Goal: Check status: Check status

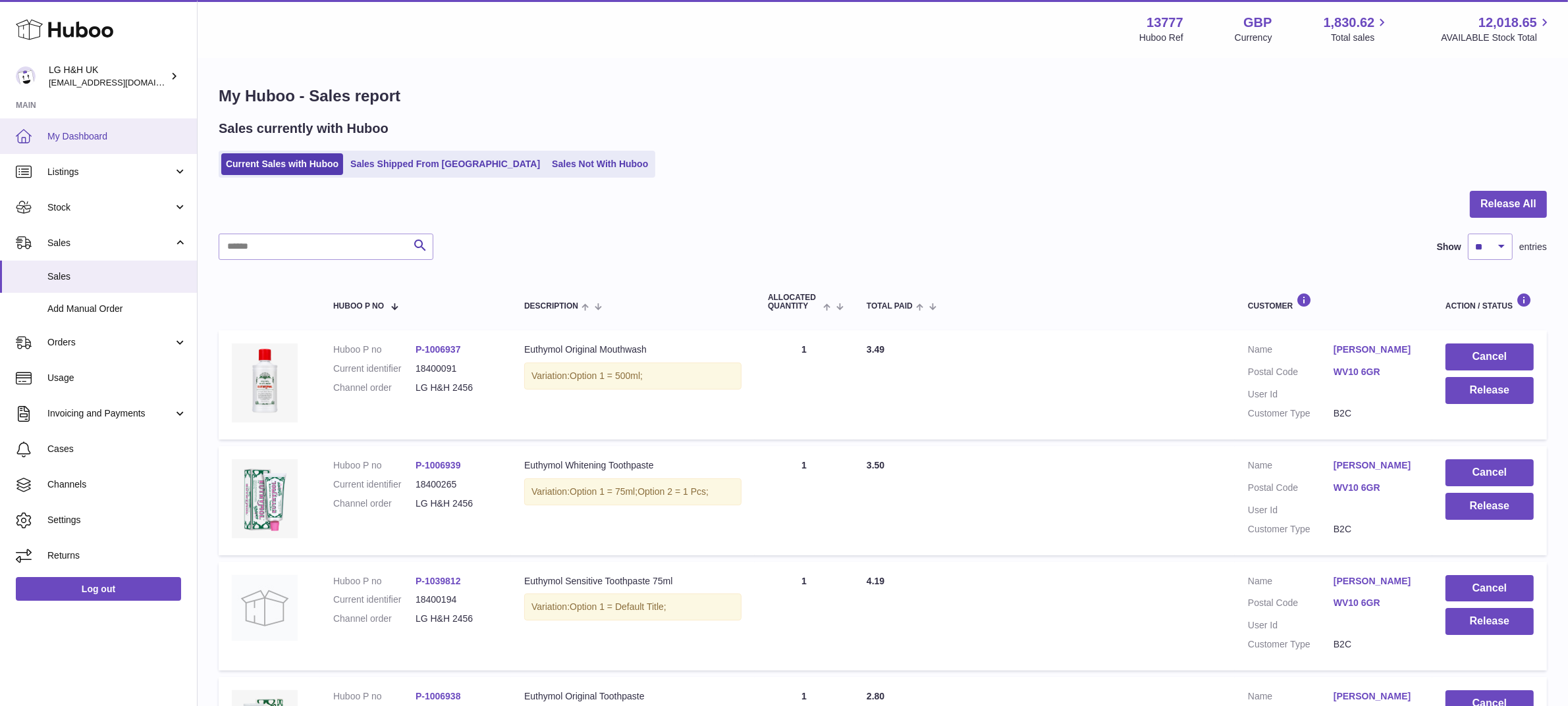
click at [75, 143] on link "My Dashboard" at bounding box center [98, 137] width 197 height 36
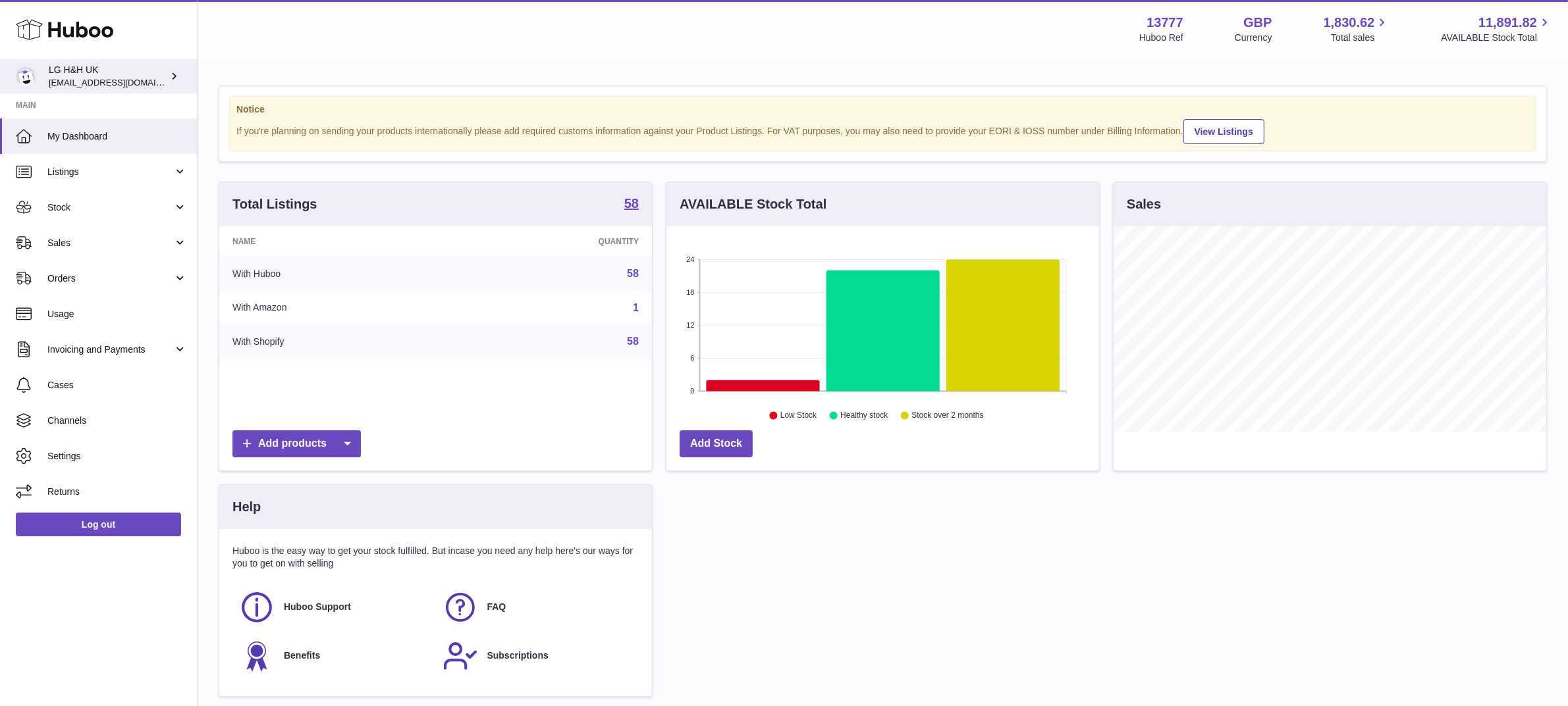
click at [73, 66] on div "LG H&H UK veechen@lghnh.co.uk" at bounding box center [108, 76] width 119 height 25
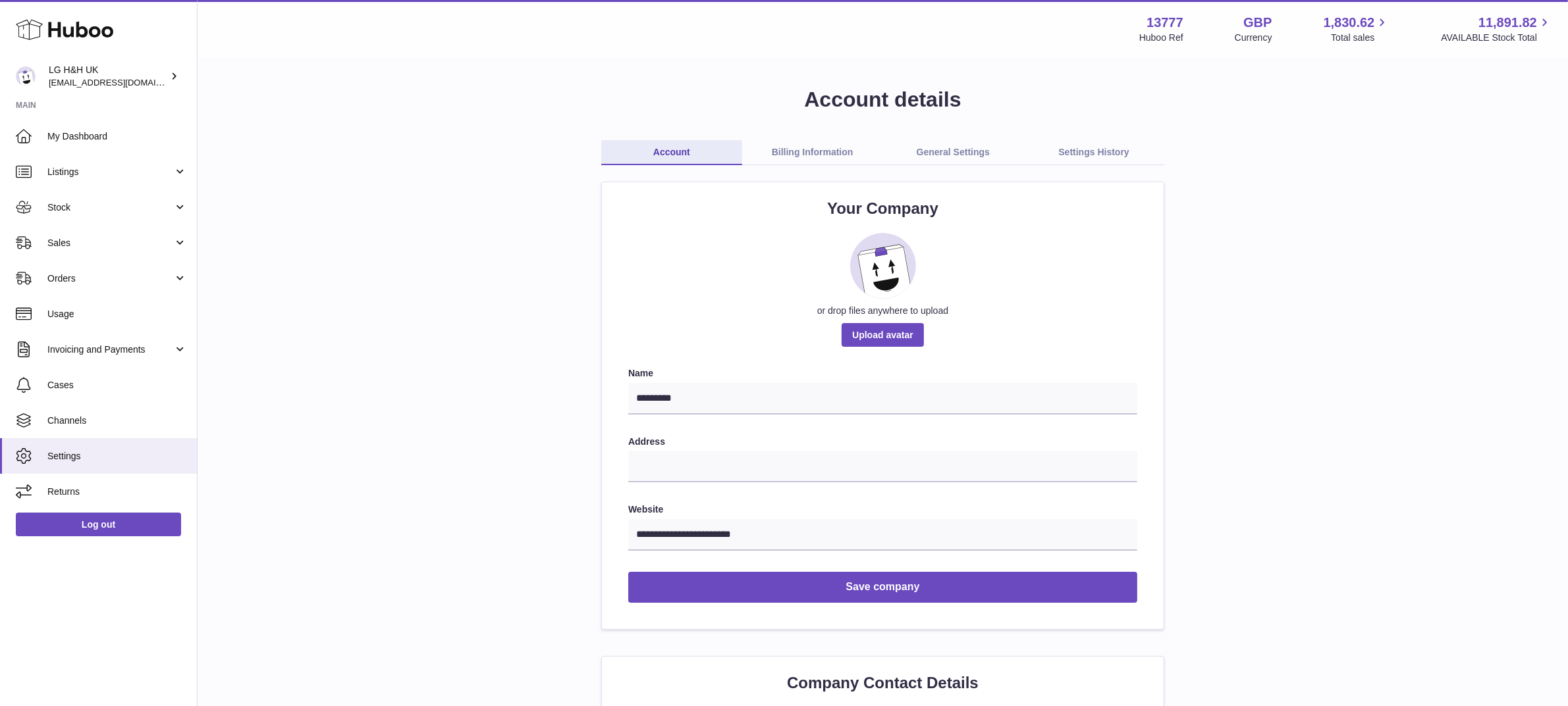
click at [818, 148] on link "Billing Information" at bounding box center [812, 152] width 141 height 25
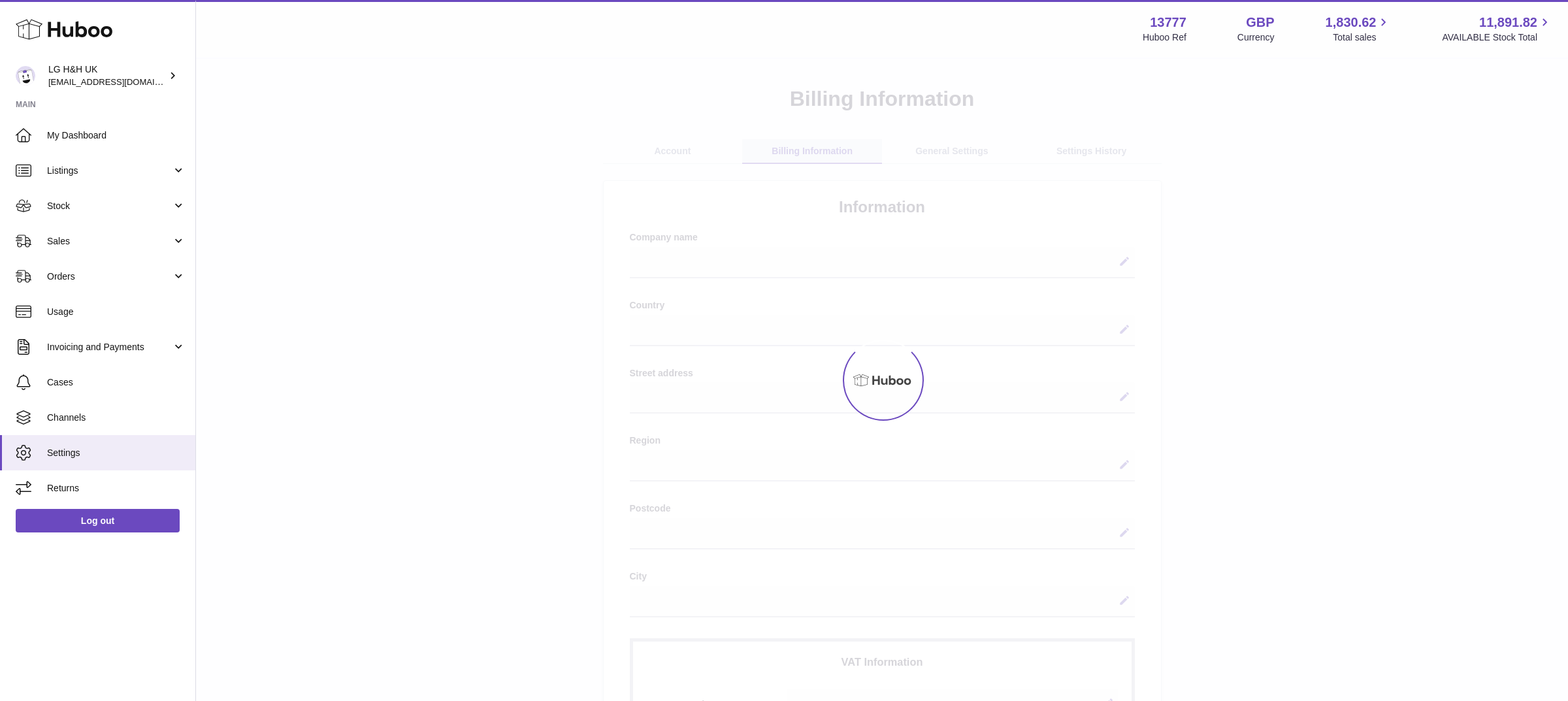
select select
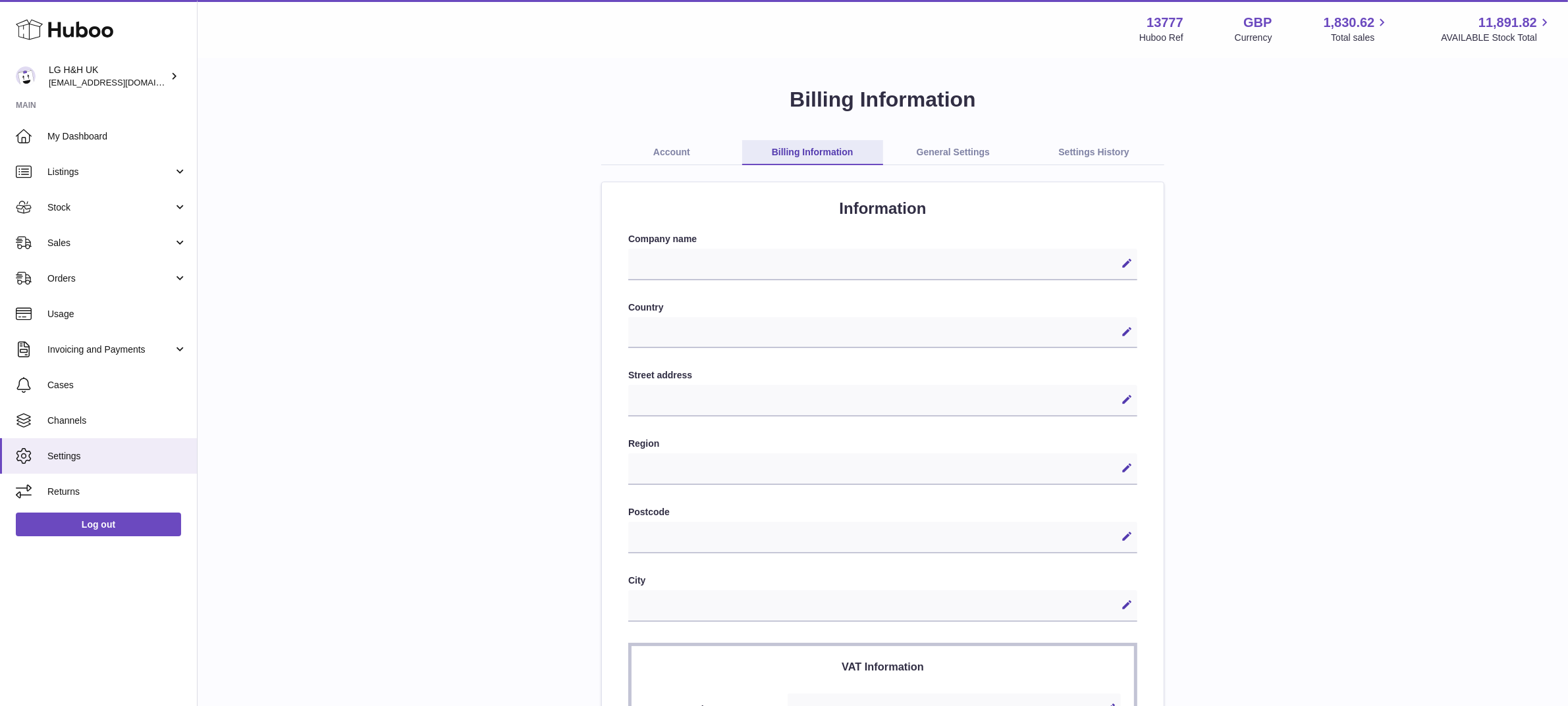
click at [946, 154] on link "General Settings" at bounding box center [953, 152] width 141 height 25
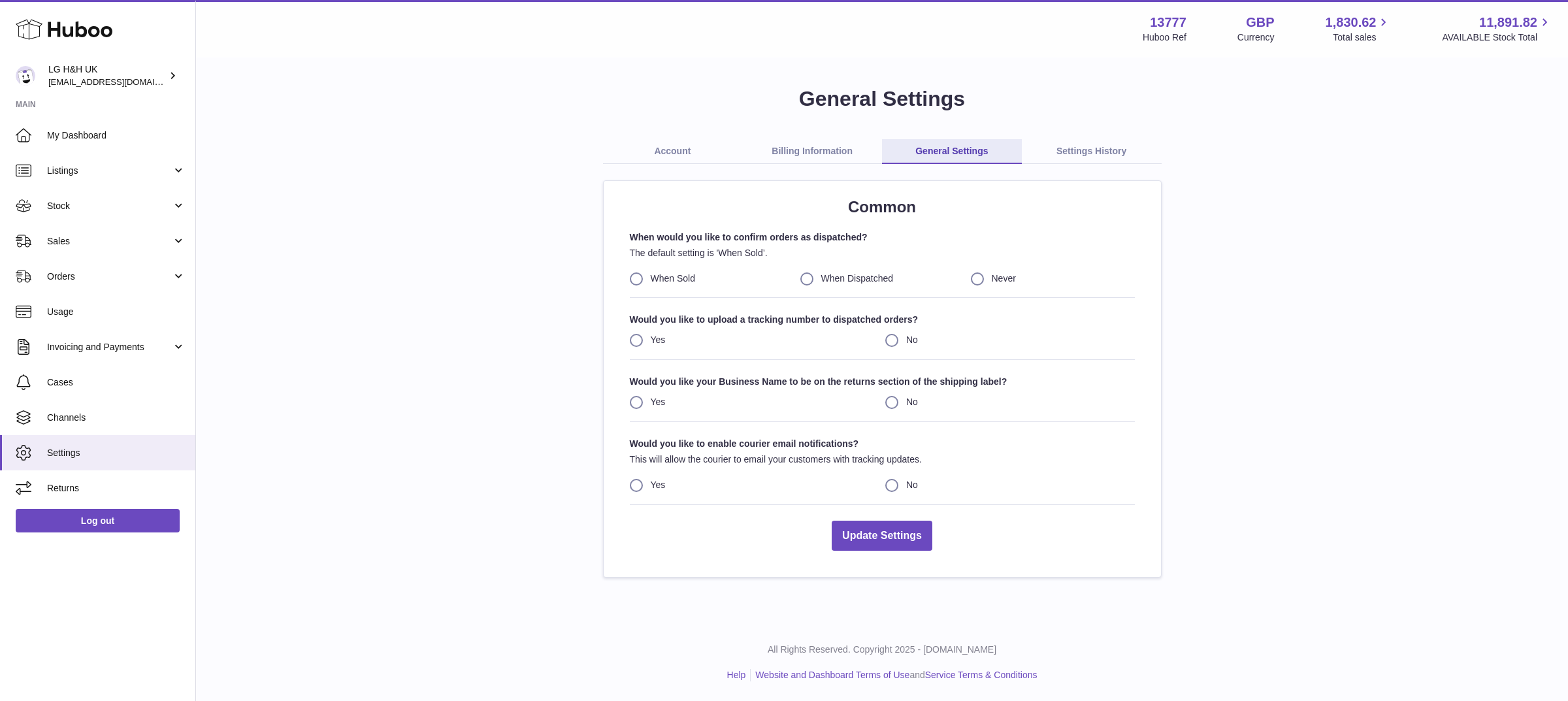
click at [680, 154] on link "Account" at bounding box center [673, 151] width 140 height 24
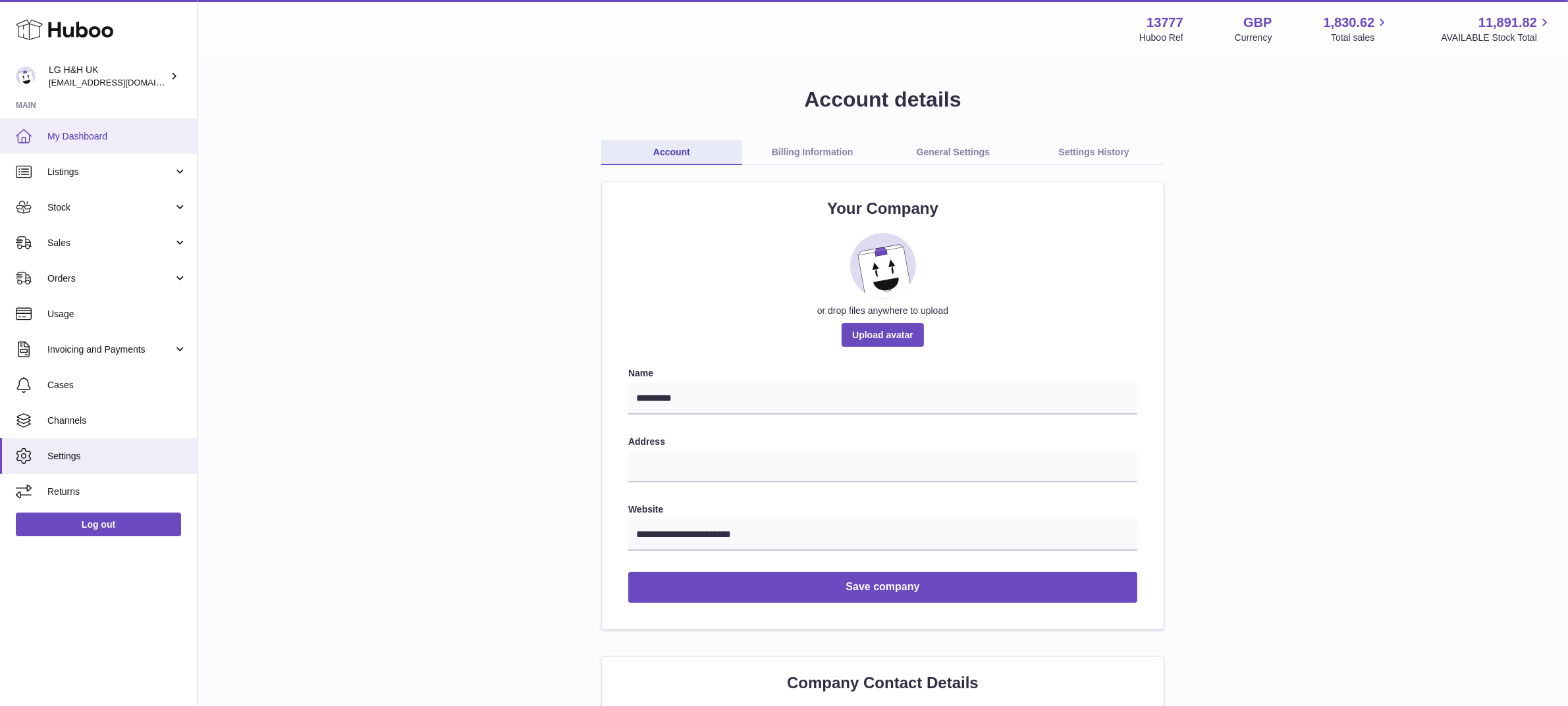
click at [63, 138] on span "My Dashboard" at bounding box center [117, 137] width 139 height 13
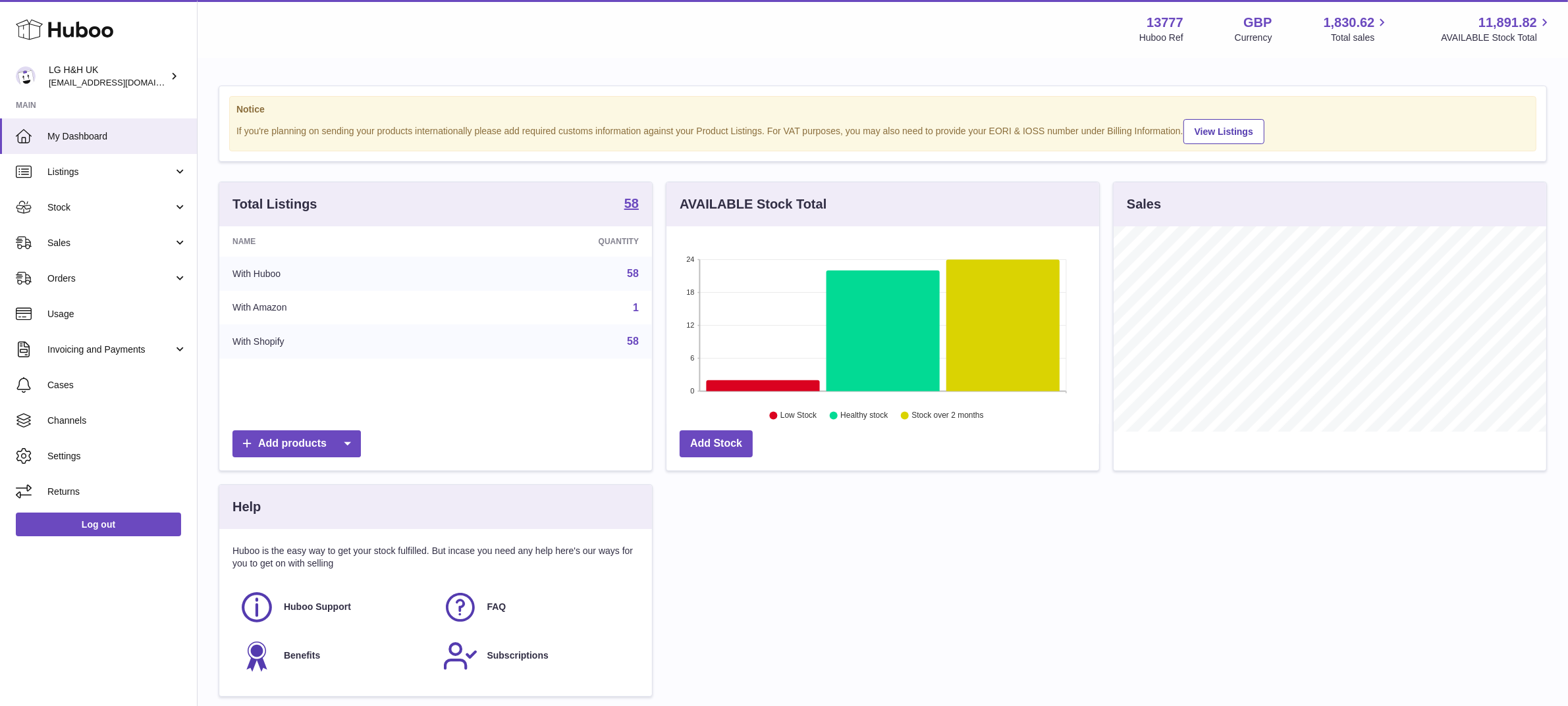
scroll to position [205, 433]
drag, startPoint x: 1183, startPoint y: 19, endPoint x: 1148, endPoint y: 24, distance: 35.4
click at [1148, 24] on div "13777 Huboo Ref GBP Currency 1,830.62 Total sales 11,891.82 AVAILABLE Stock Tot…" at bounding box center [1346, 29] width 413 height 31
copy strong "13777"
click at [79, 250] on link "Sales" at bounding box center [98, 243] width 197 height 36
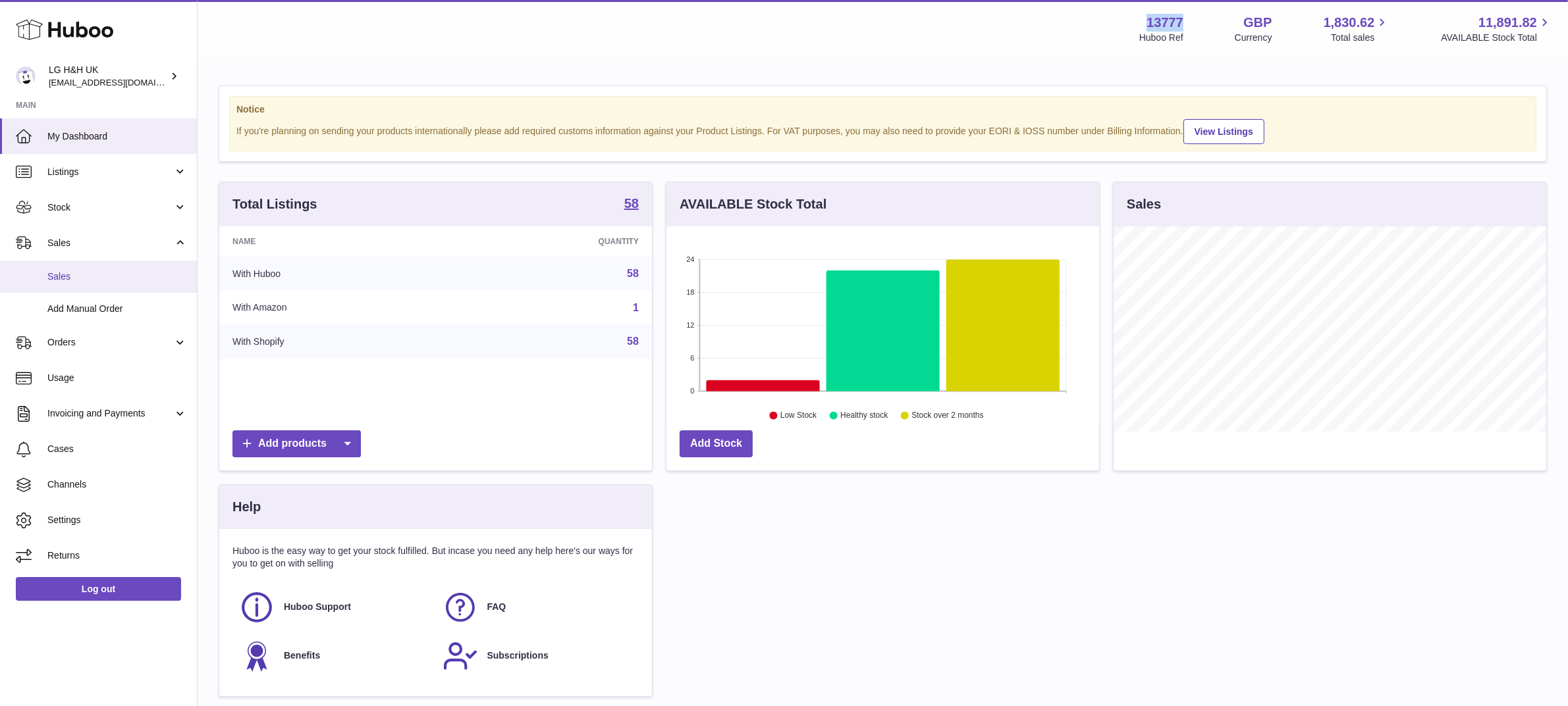
click at [80, 271] on span "Sales" at bounding box center [117, 277] width 139 height 13
click at [84, 271] on span "Sales" at bounding box center [117, 277] width 139 height 13
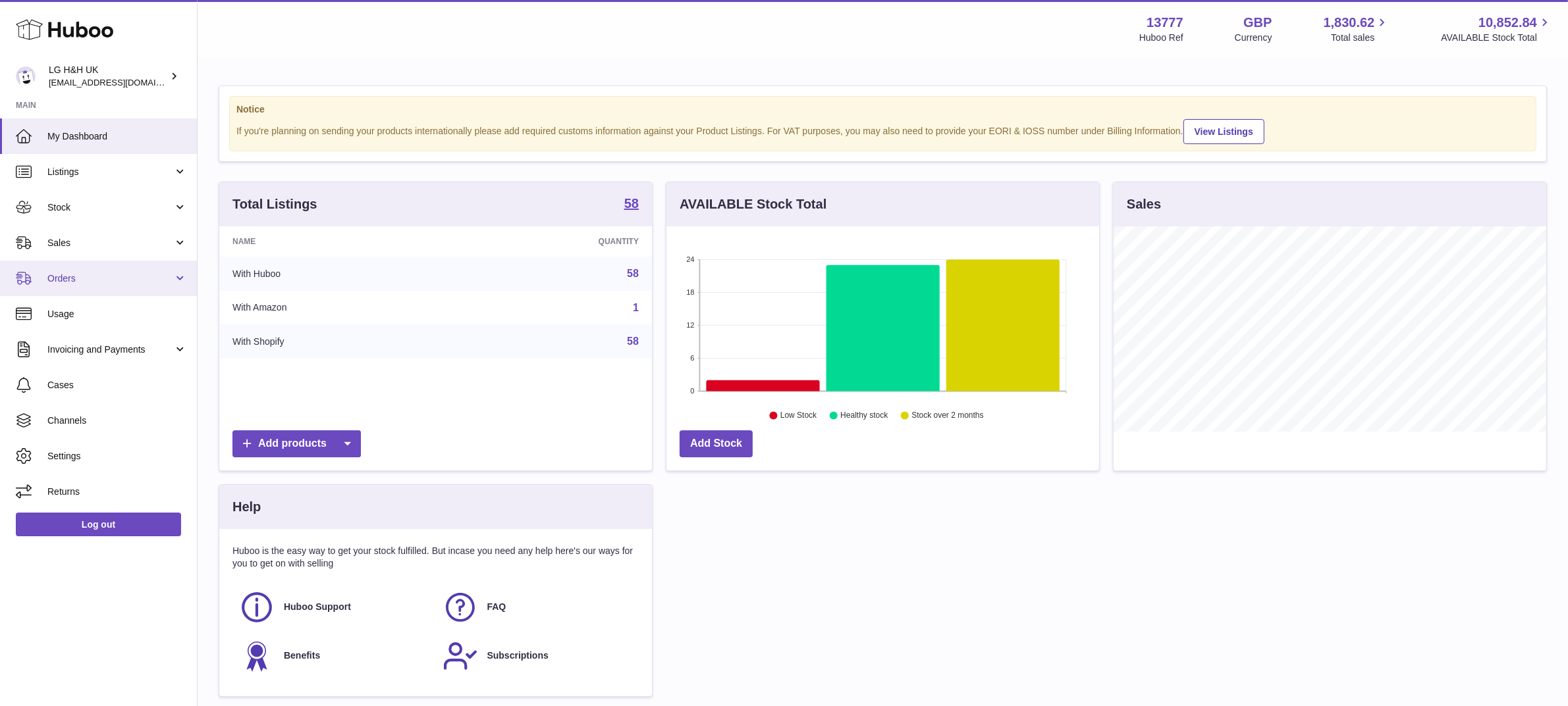
scroll to position [205, 433]
click at [76, 243] on span "Sales" at bounding box center [110, 243] width 126 height 13
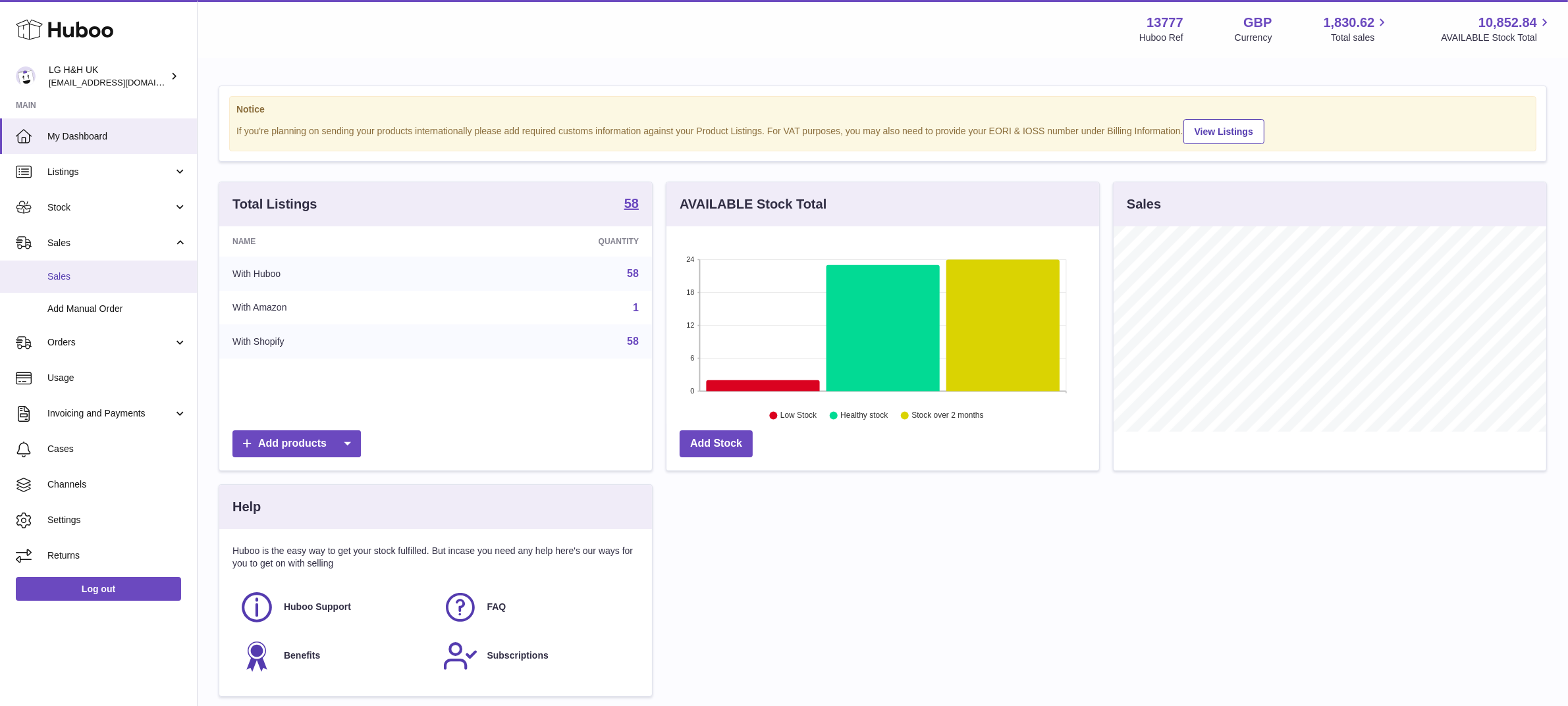
click at [70, 277] on span "Sales" at bounding box center [117, 277] width 139 height 13
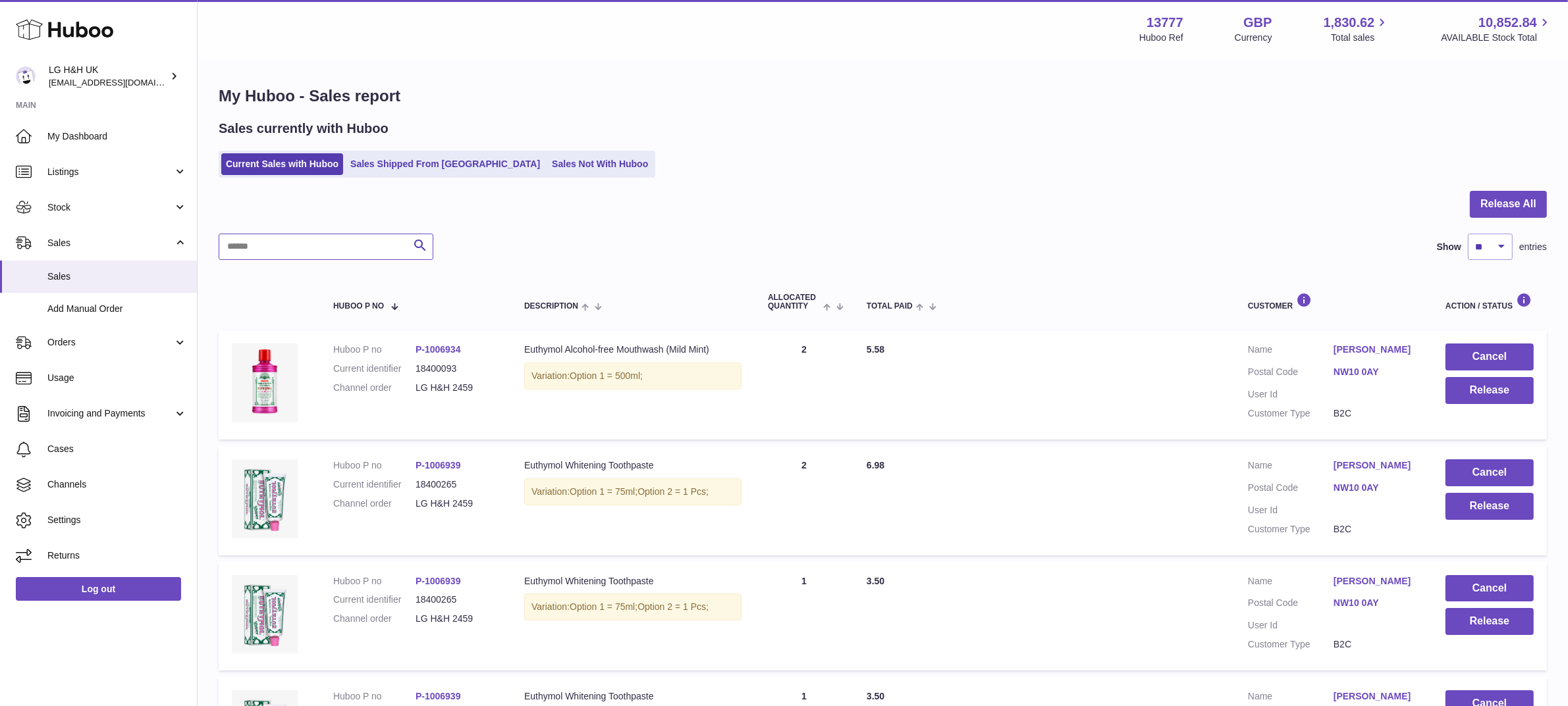
click at [343, 252] on input "text" at bounding box center [326, 246] width 215 height 26
click at [504, 211] on div at bounding box center [883, 212] width 1329 height 42
click at [147, 208] on span "Stock" at bounding box center [110, 207] width 126 height 13
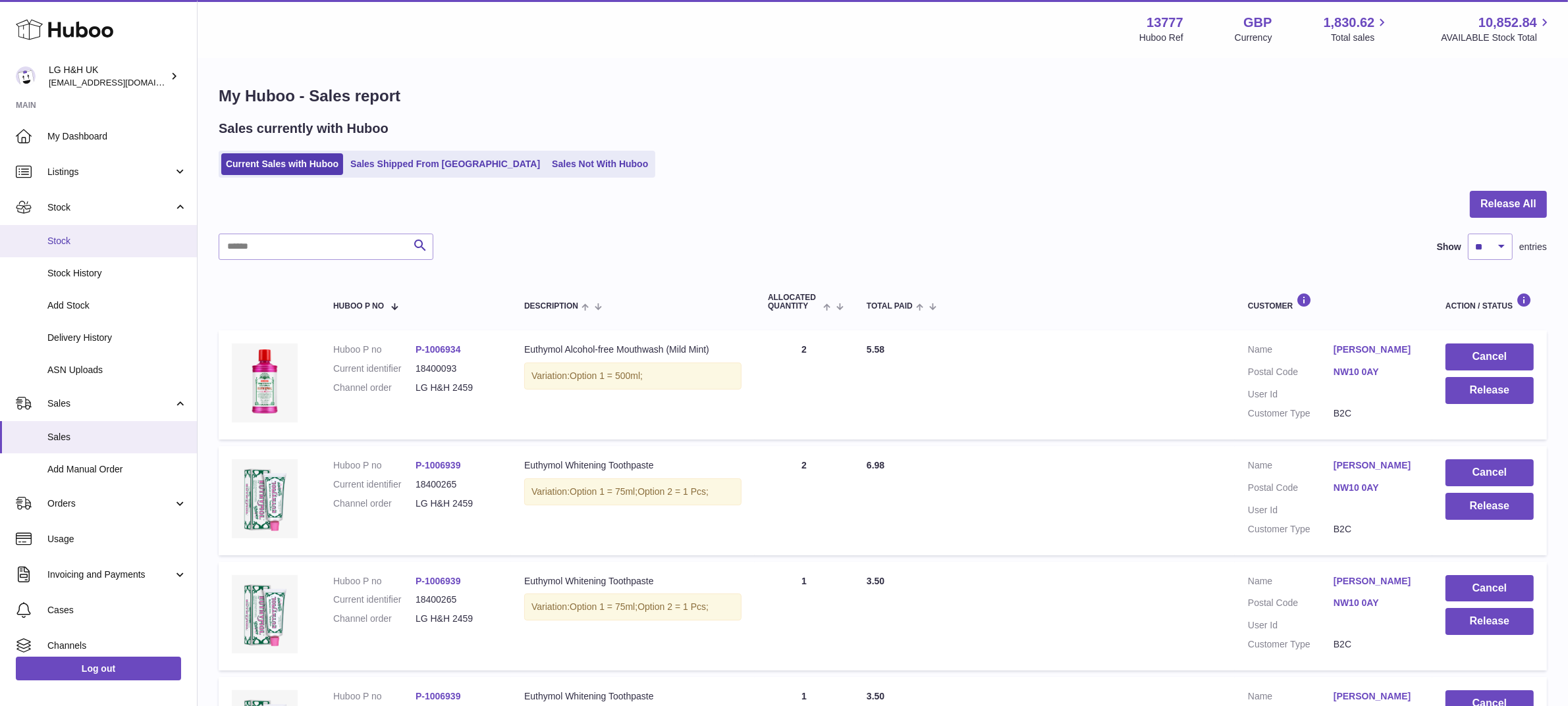
click at [80, 242] on span "Stock" at bounding box center [117, 241] width 139 height 13
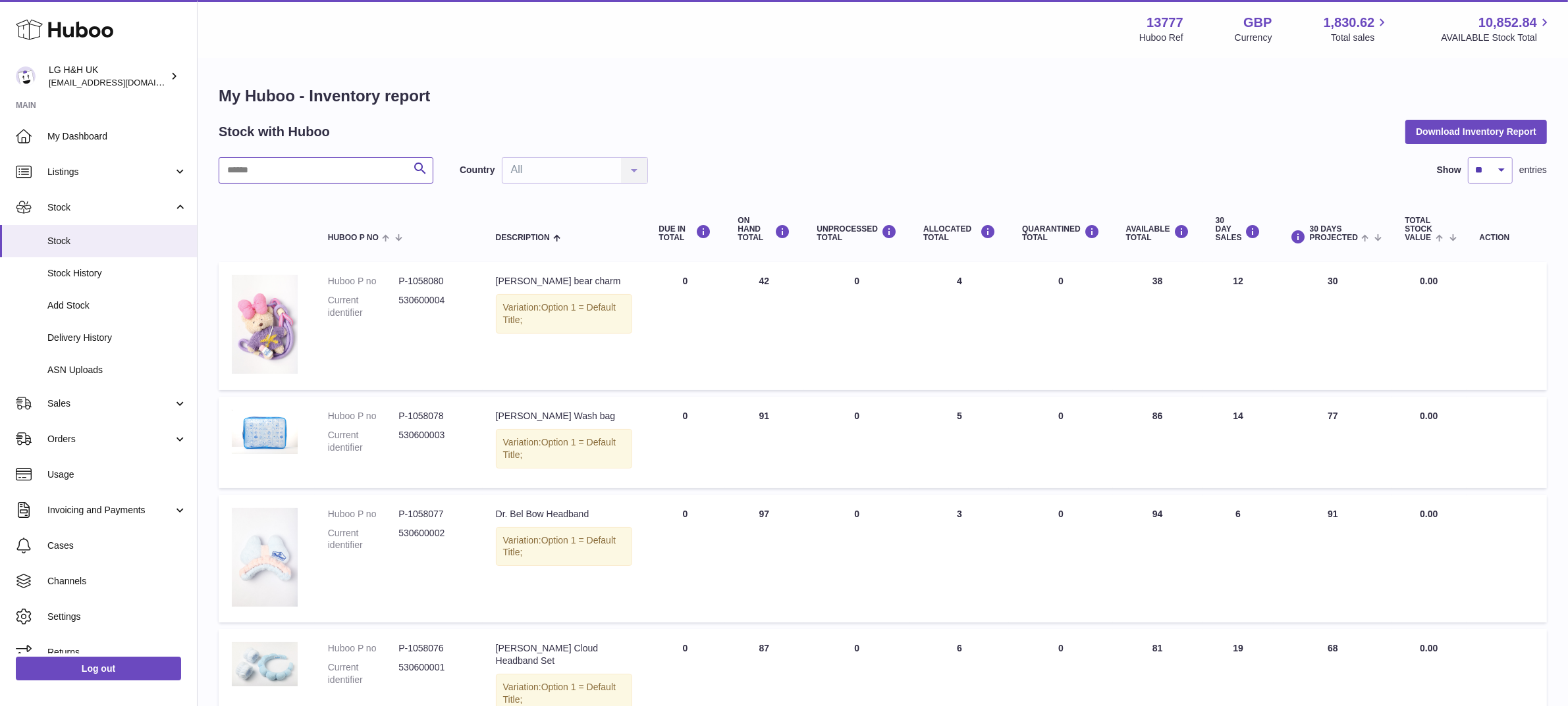
click at [324, 172] on input "text" at bounding box center [326, 170] width 215 height 26
paste input "********"
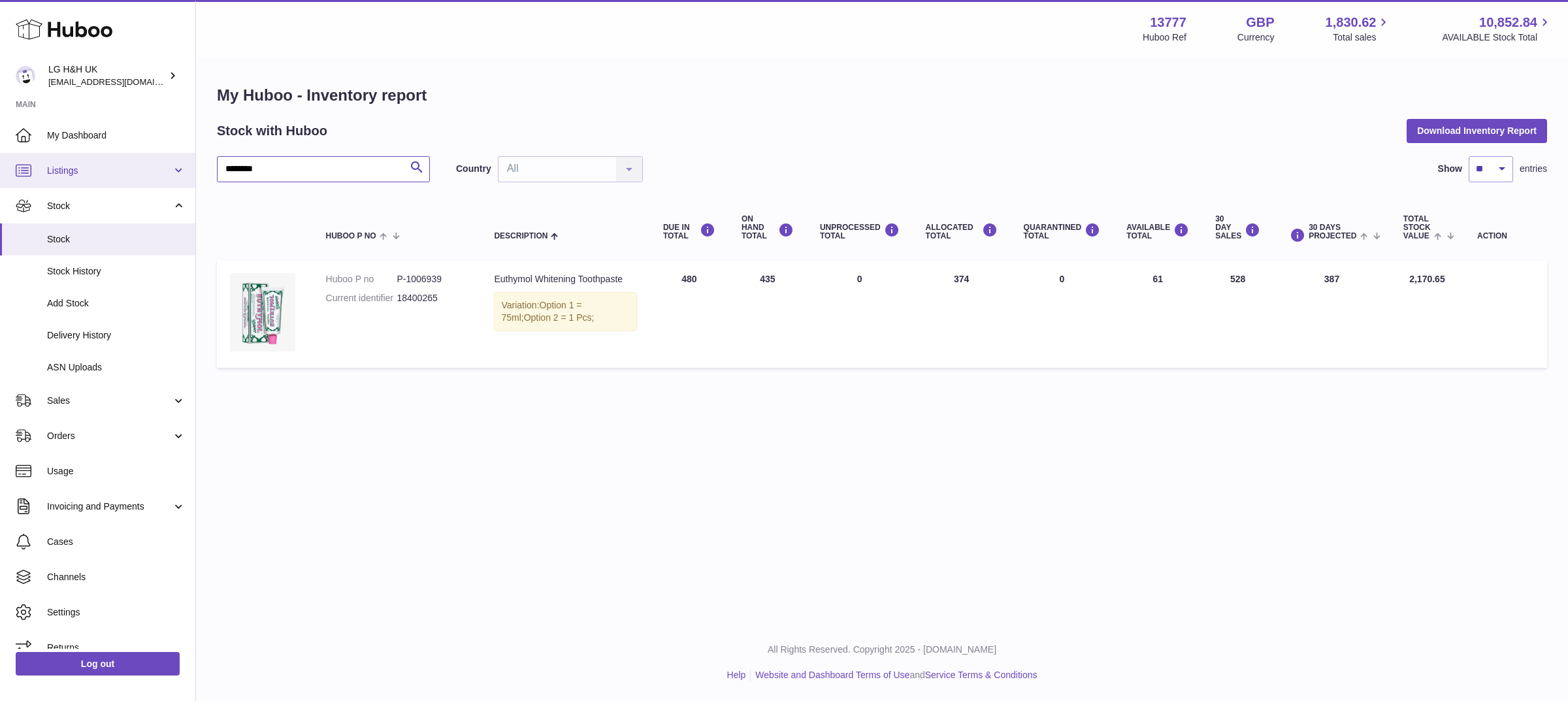
drag, startPoint x: 273, startPoint y: 168, endPoint x: 172, endPoint y: 164, distance: 101.1
click at [172, 164] on div "Huboo LG H&H UK veechen@lghnh.co.uk Main My Dashboard Listings Not with Huboo L…" at bounding box center [784, 350] width 1568 height 701
paste input "text"
type input "********"
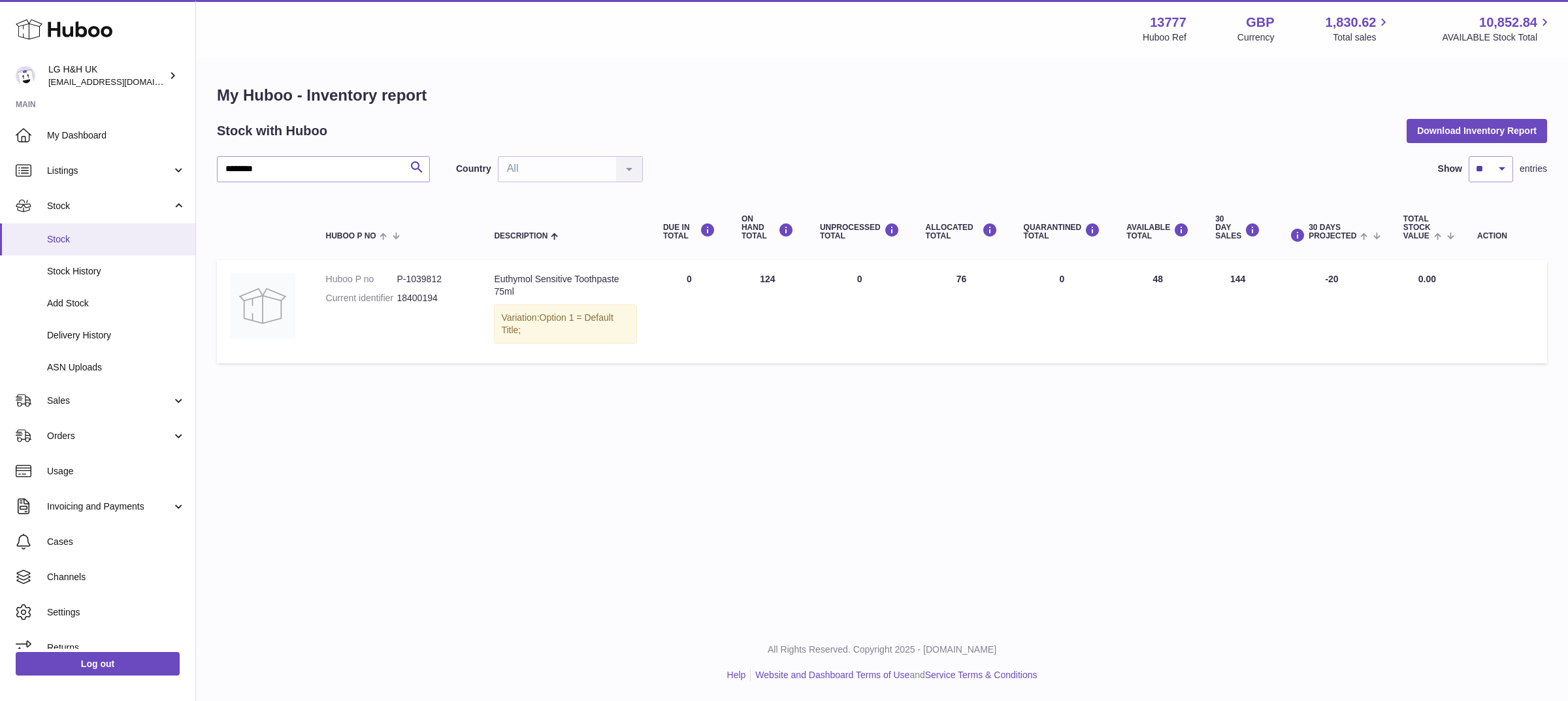
click at [71, 240] on span "Stock" at bounding box center [116, 239] width 138 height 13
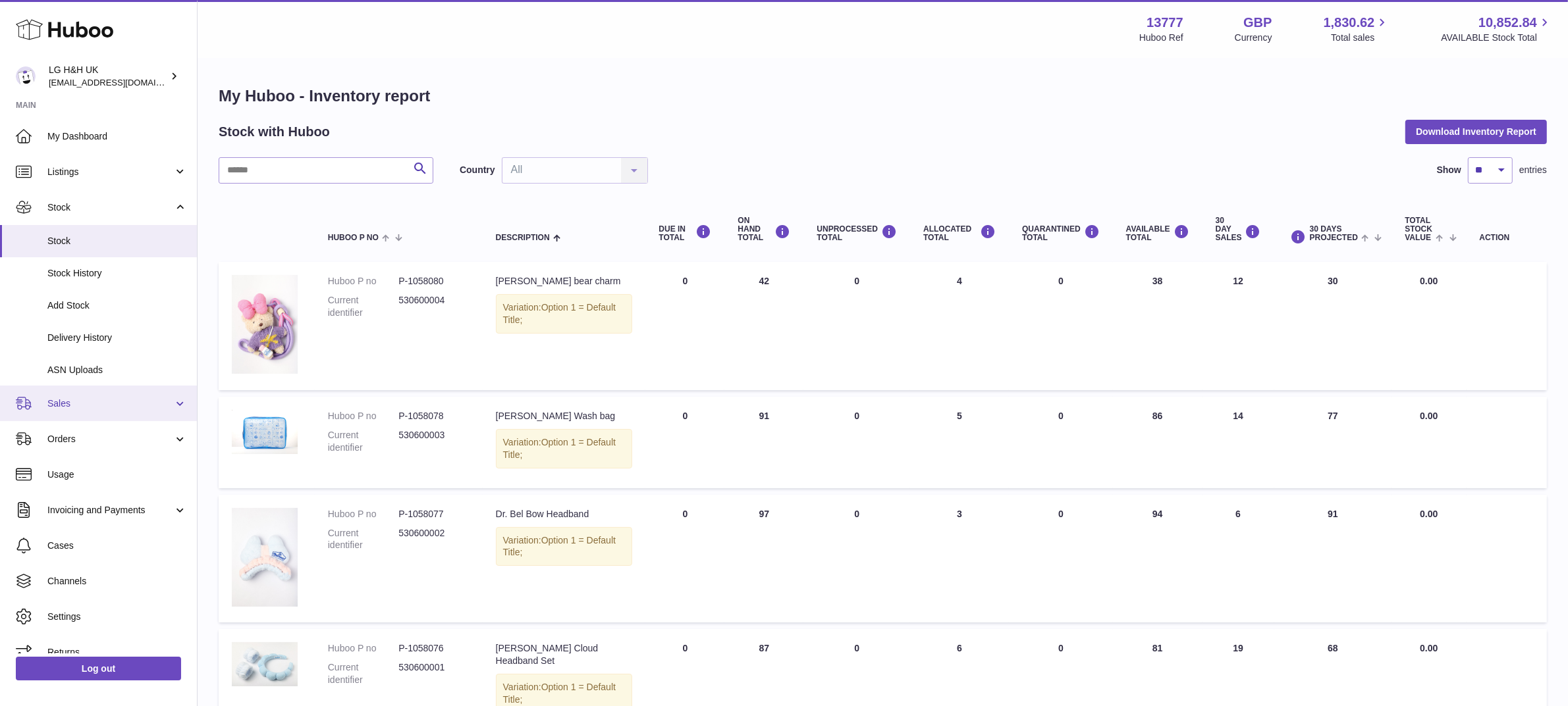
click at [76, 386] on link "Sales" at bounding box center [98, 404] width 197 height 36
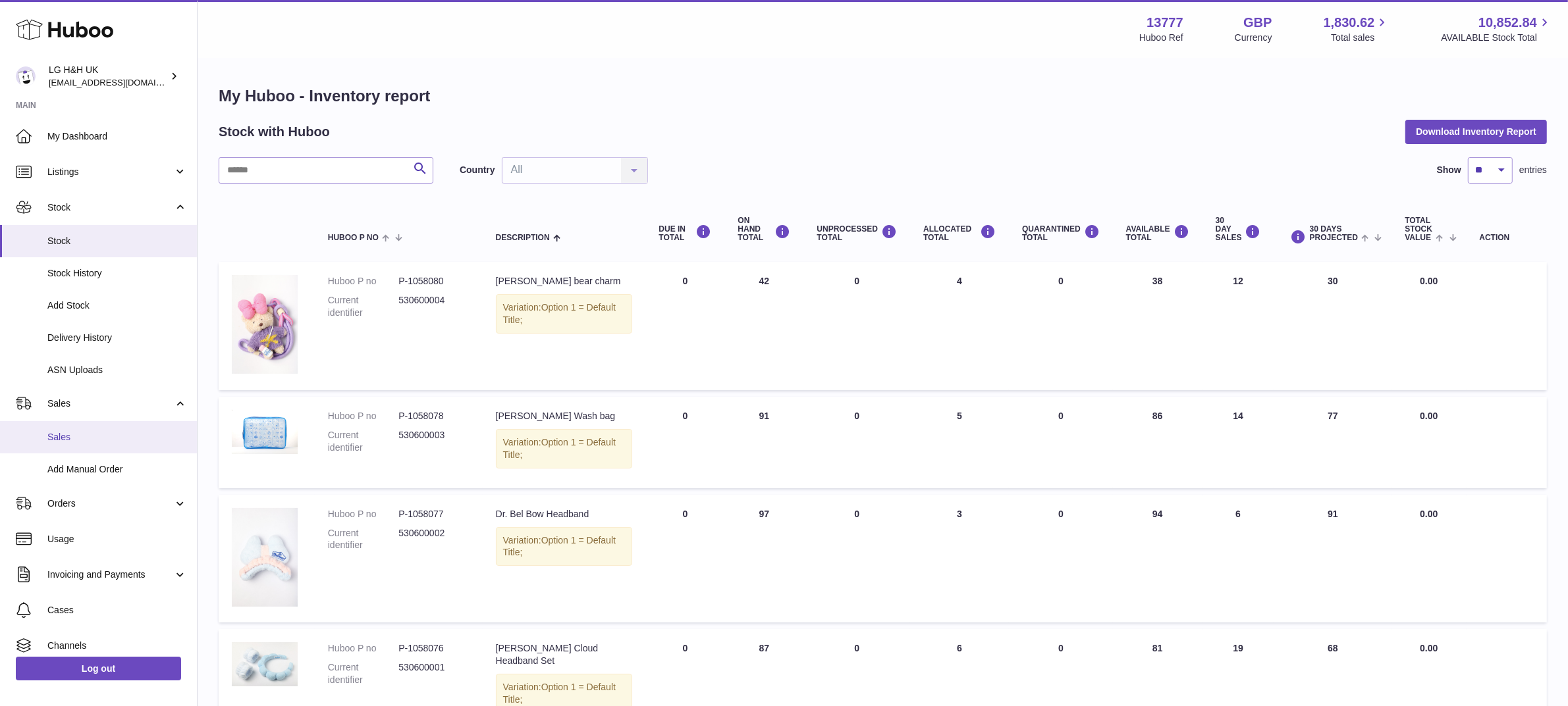
click at [79, 429] on link "Sales" at bounding box center [98, 438] width 197 height 32
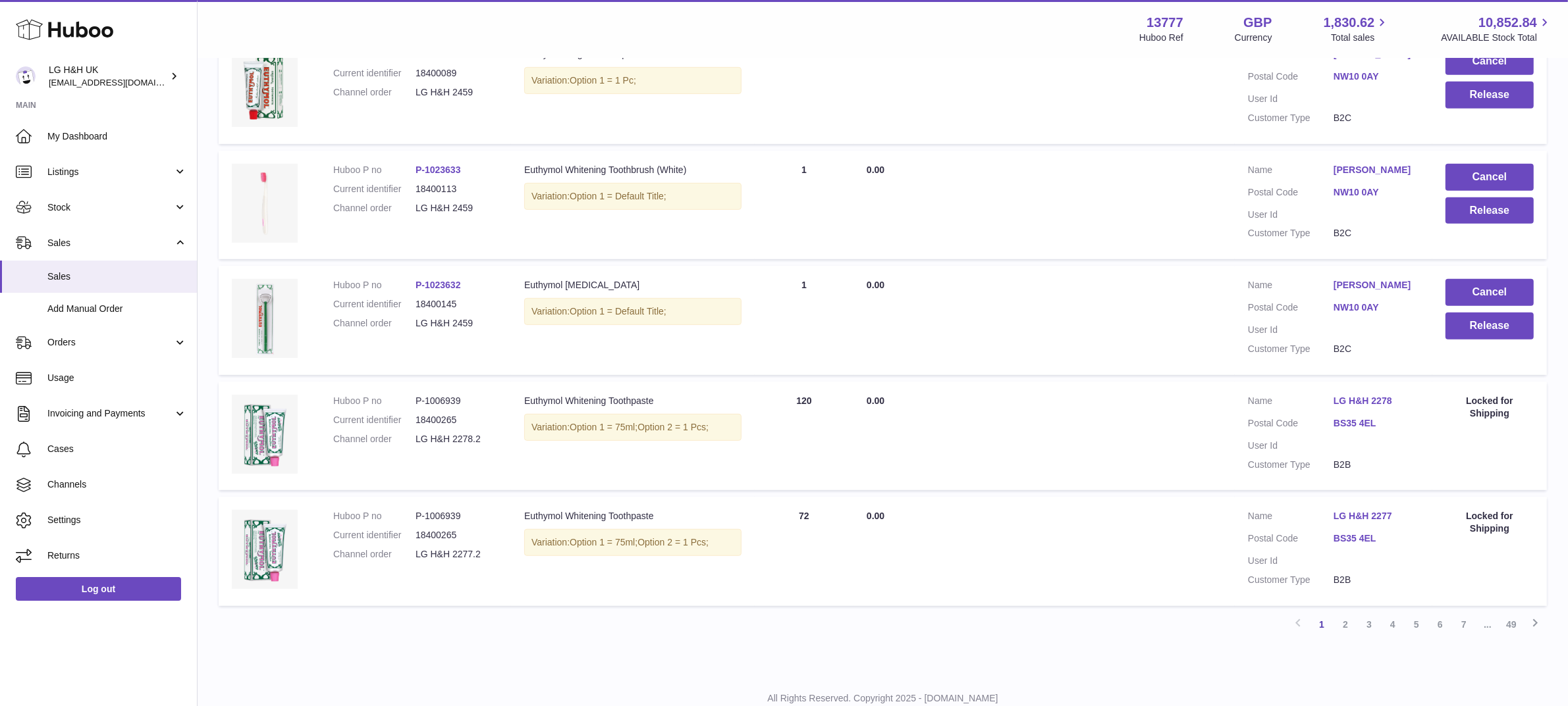
scroll to position [916, 0]
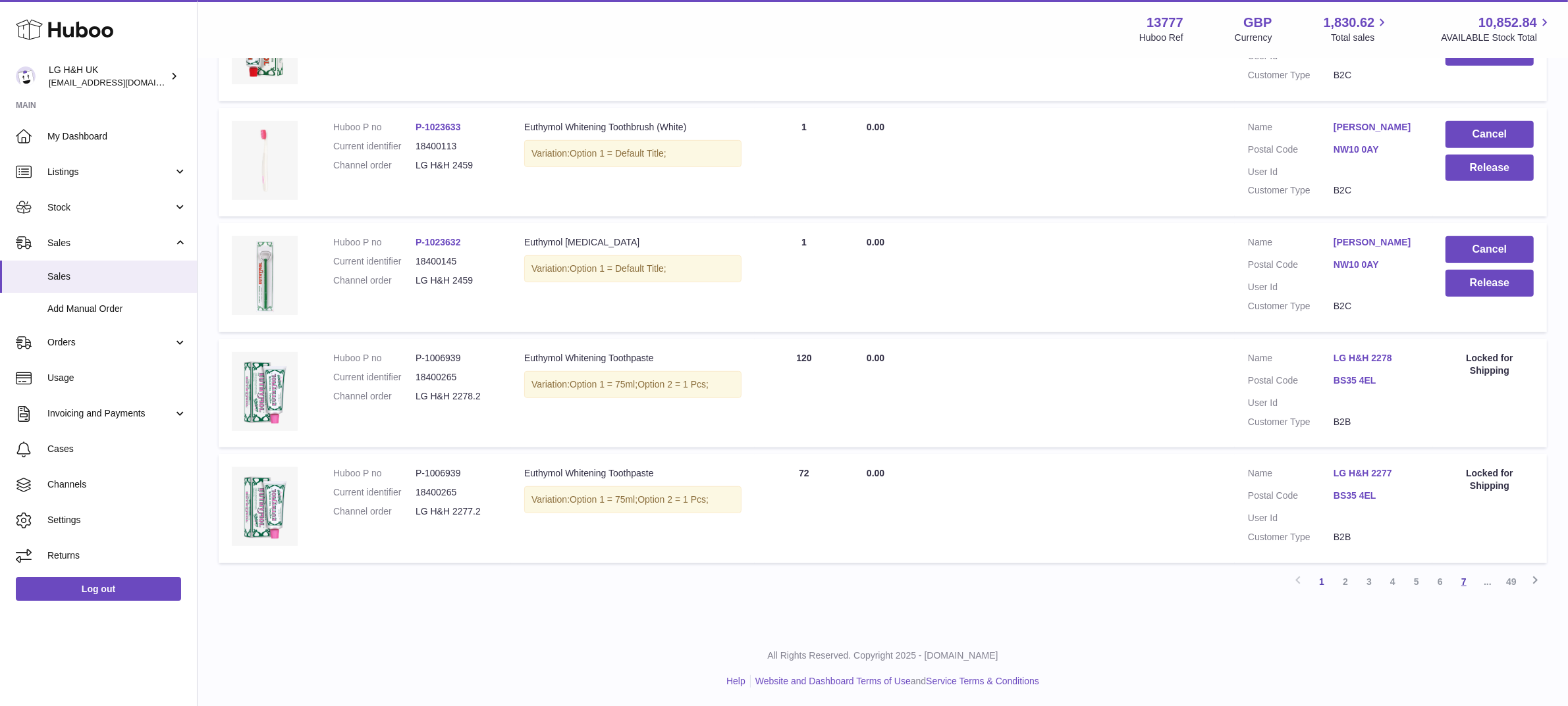
click at [1465, 580] on link "7" at bounding box center [1464, 582] width 24 height 24
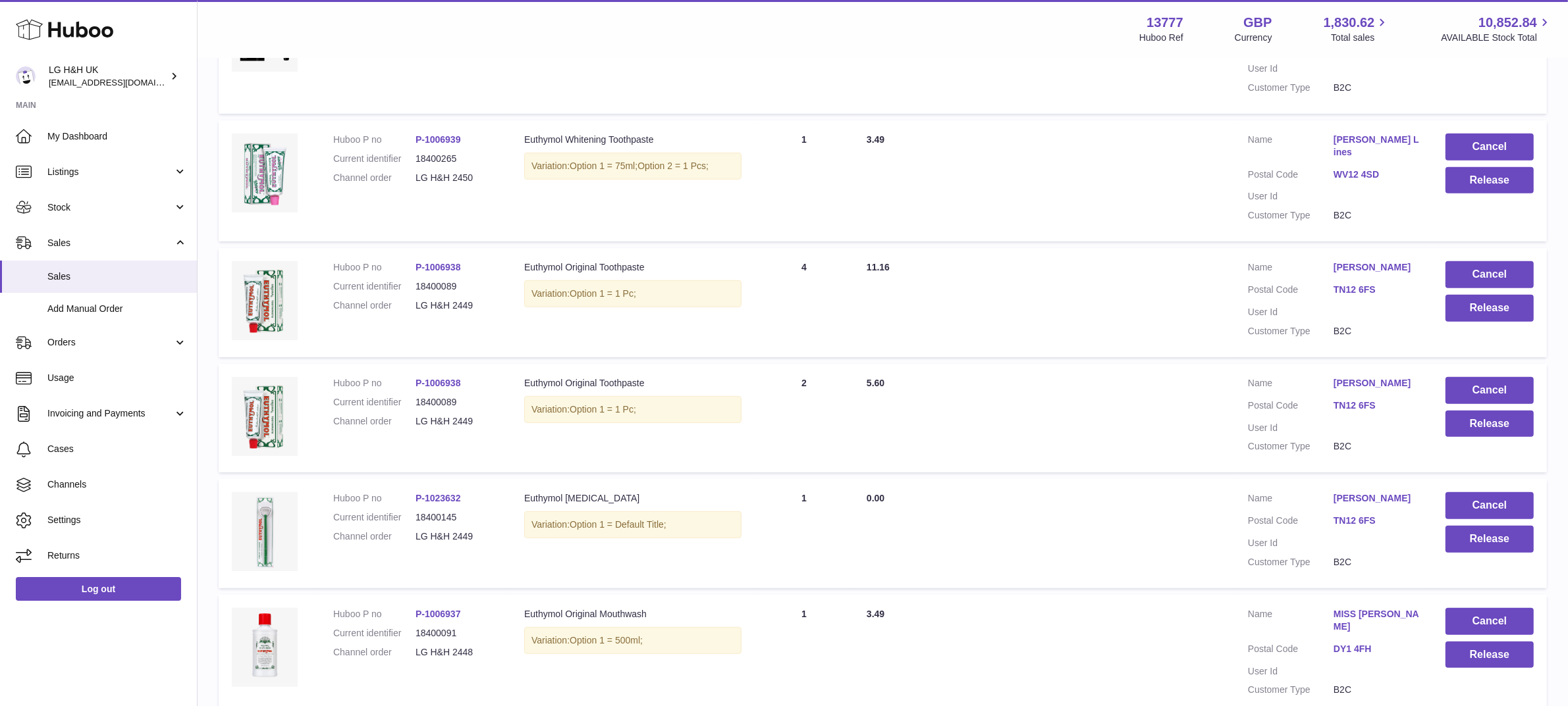
scroll to position [916, 0]
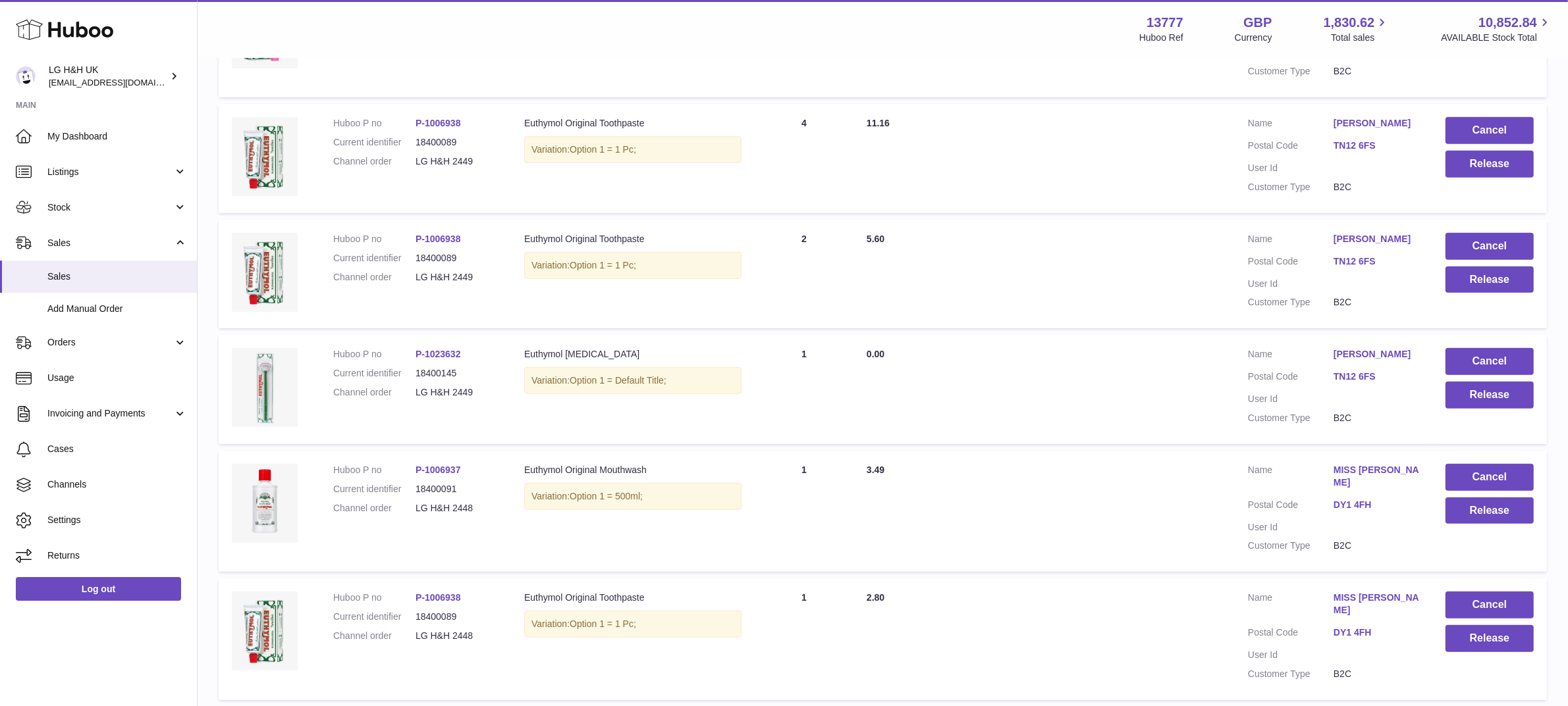
click at [1461, 706] on link "9" at bounding box center [1464, 719] width 24 height 24
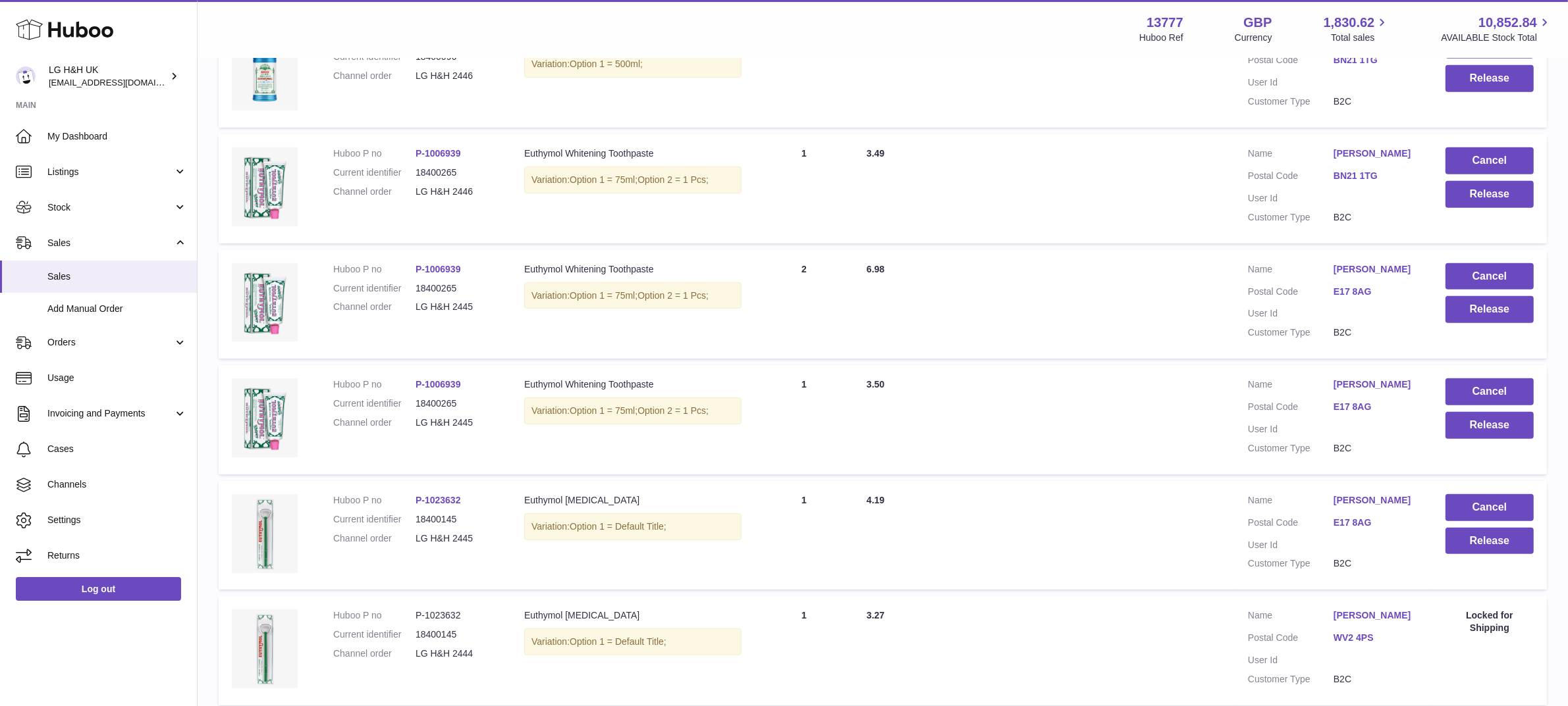
scroll to position [916, 0]
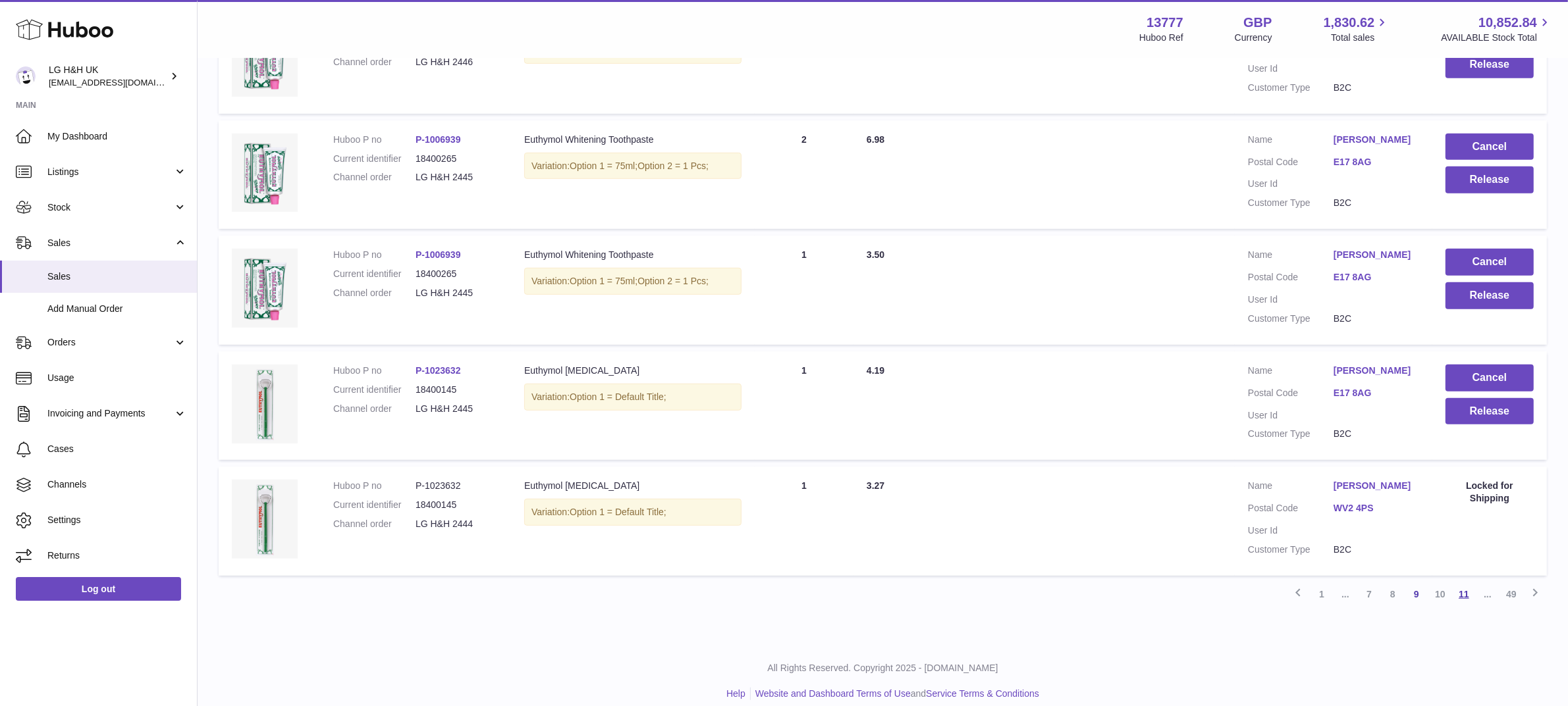
click at [1462, 583] on link "11" at bounding box center [1464, 595] width 24 height 24
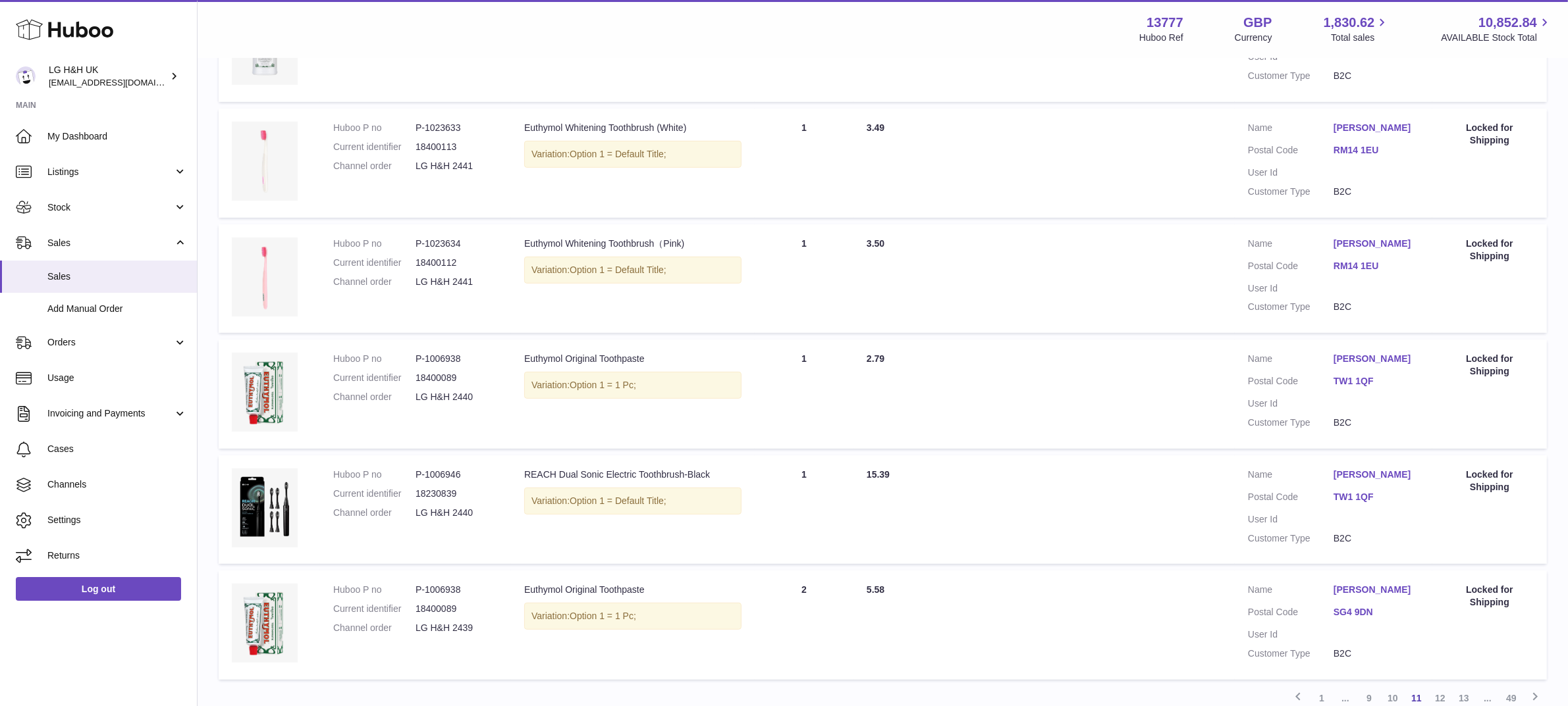
scroll to position [916, 0]
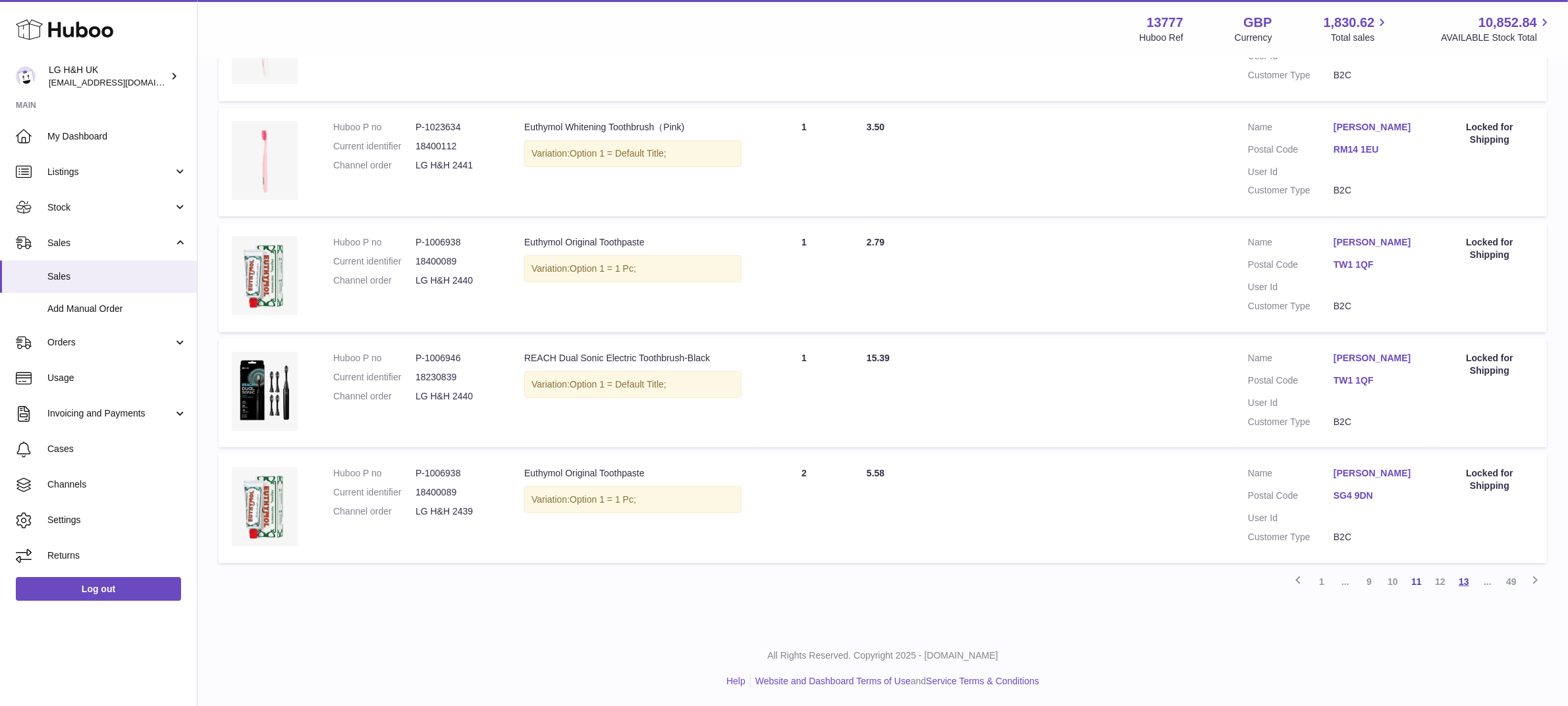
click at [1457, 580] on link "13" at bounding box center [1464, 582] width 24 height 24
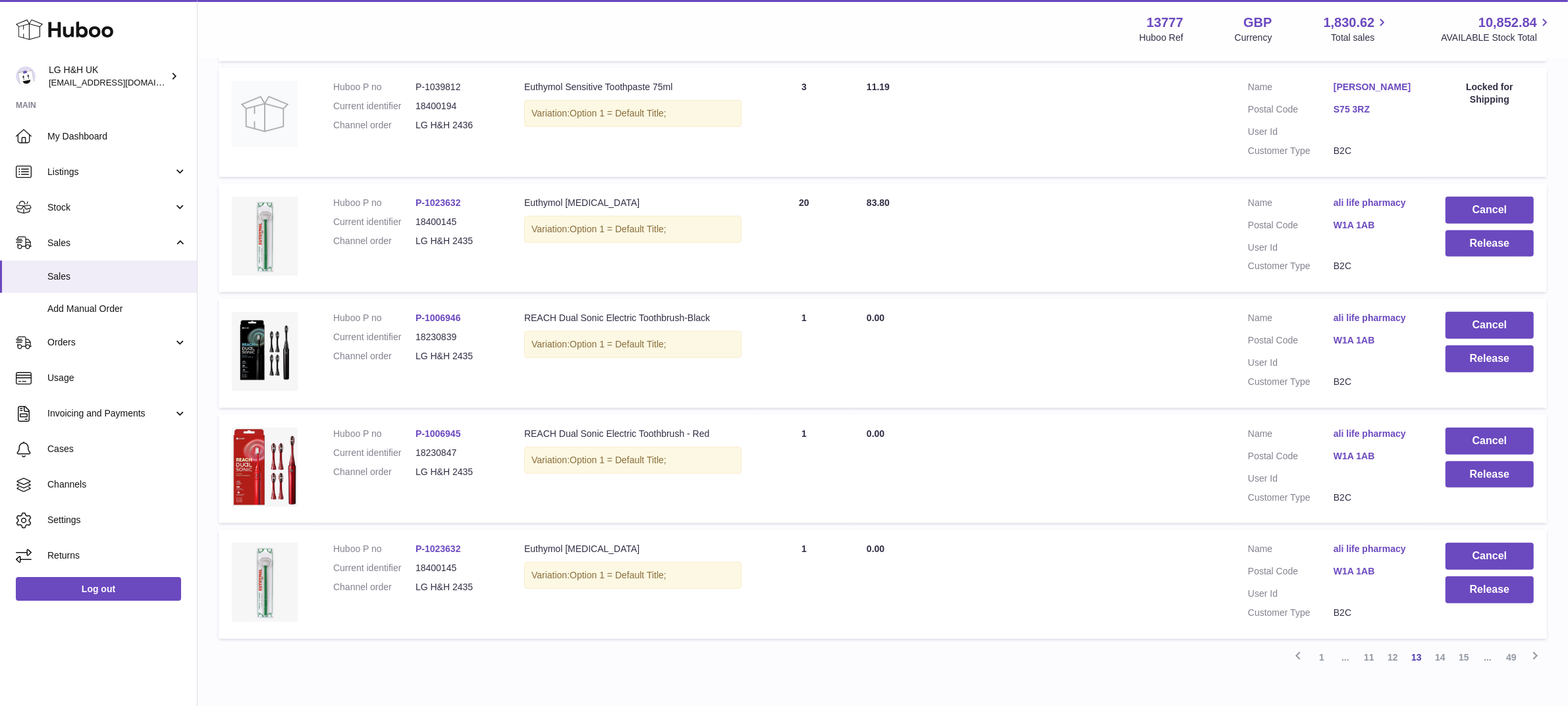
scroll to position [916, 0]
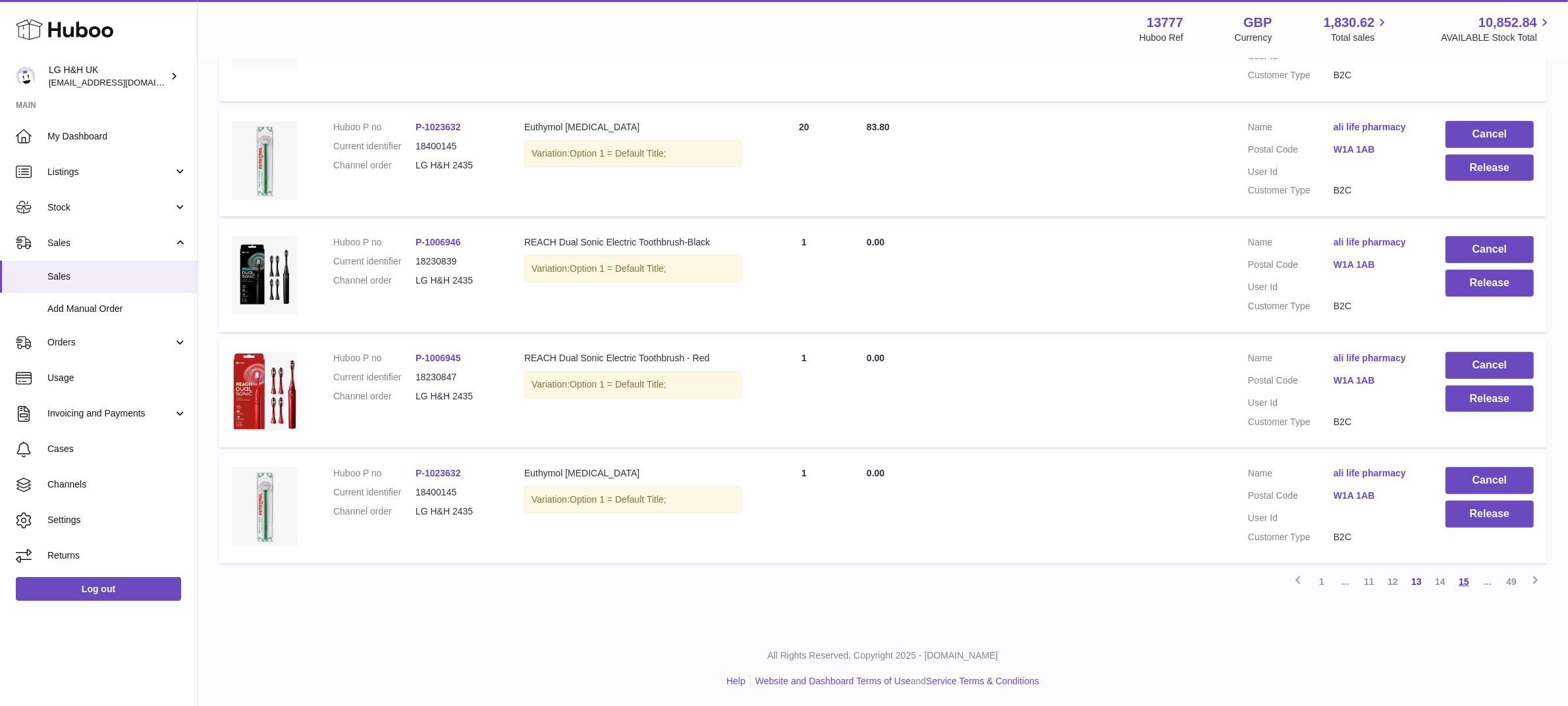
click at [1464, 580] on link "15" at bounding box center [1464, 582] width 24 height 24
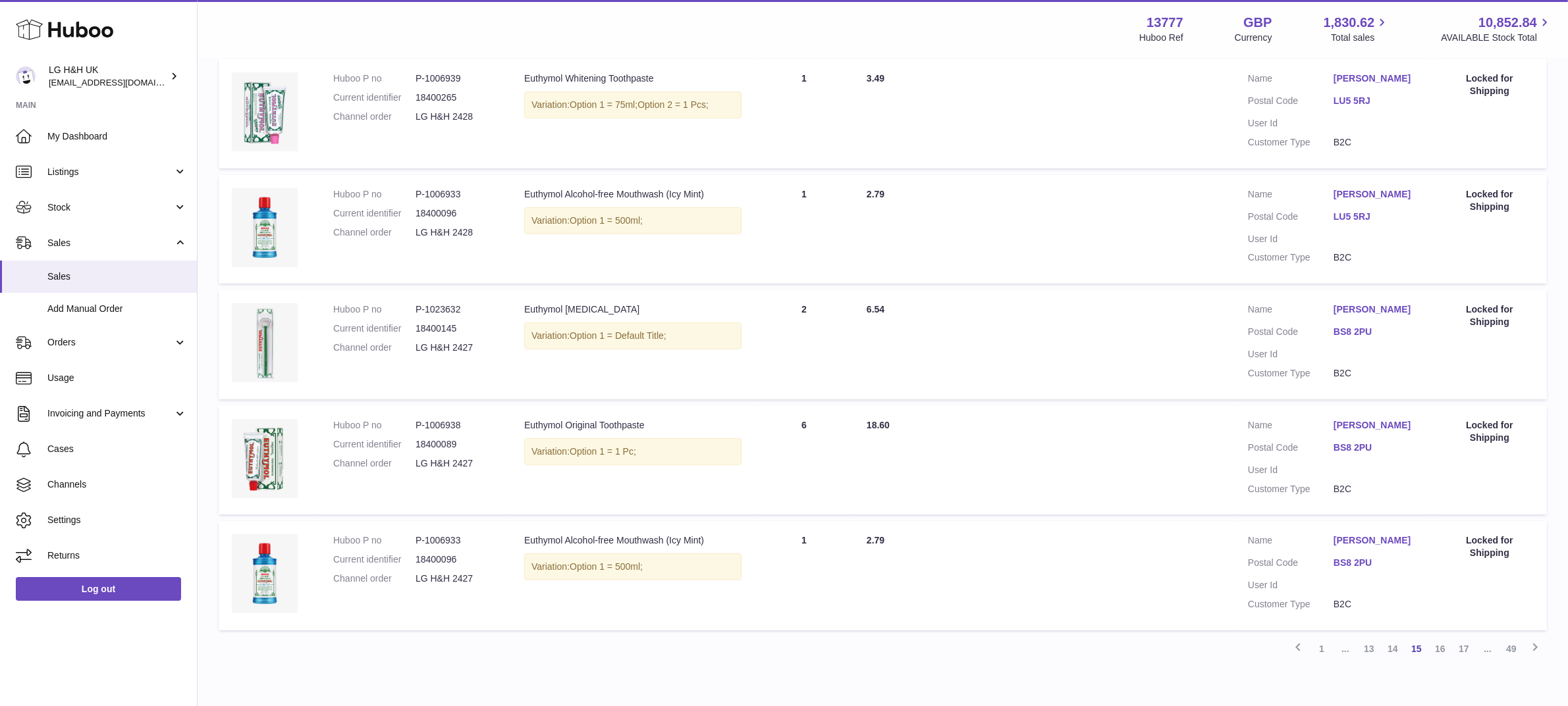
scroll to position [916, 0]
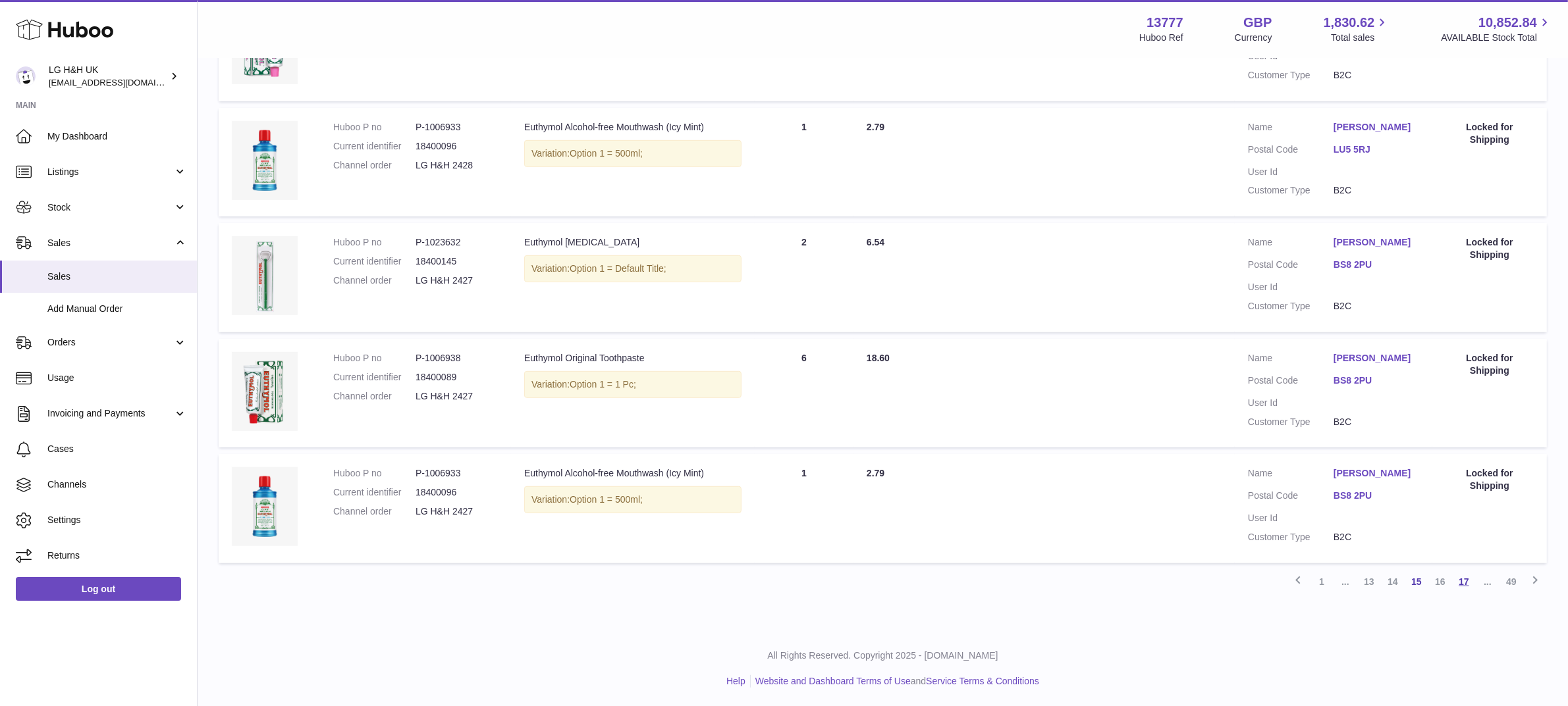
click at [1470, 576] on link "17" at bounding box center [1464, 582] width 24 height 24
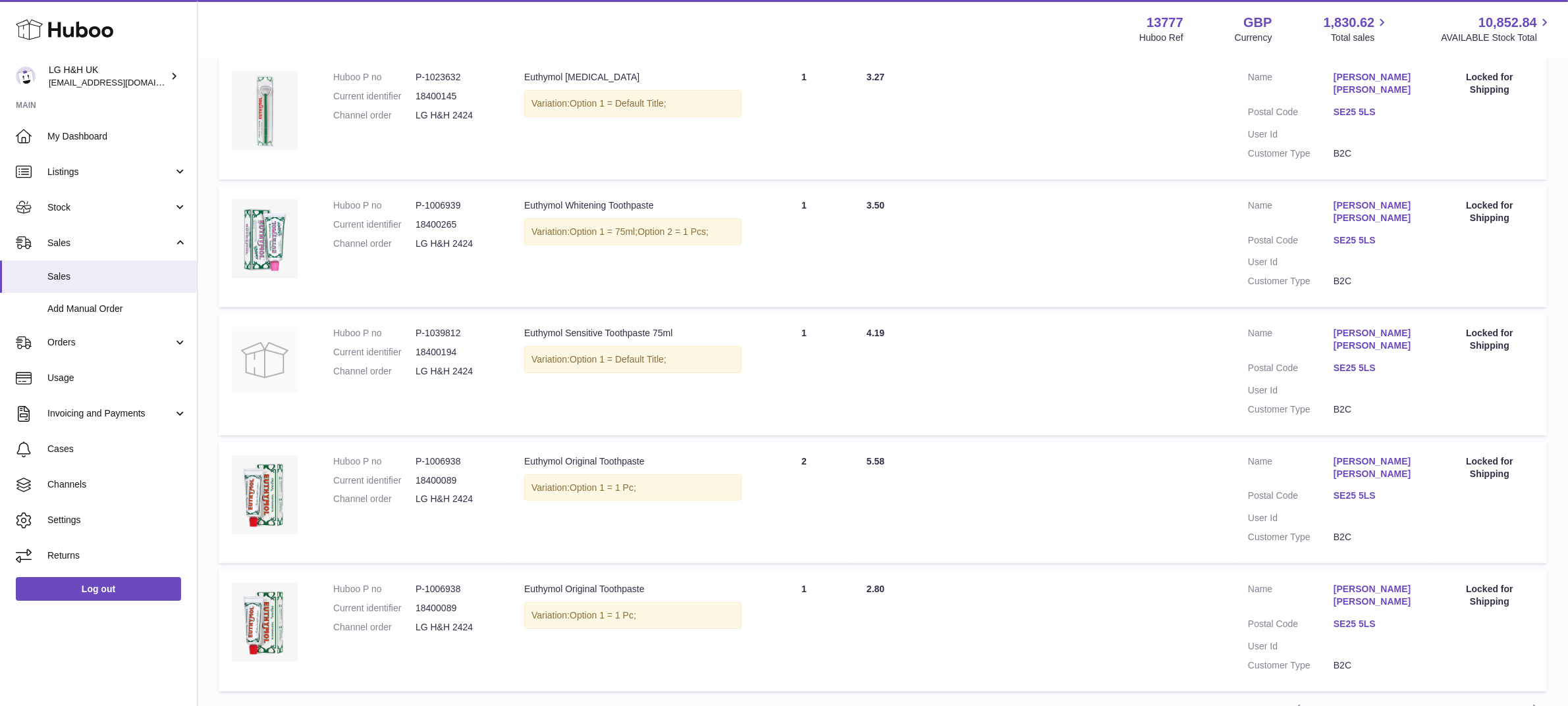
scroll to position [1011, 0]
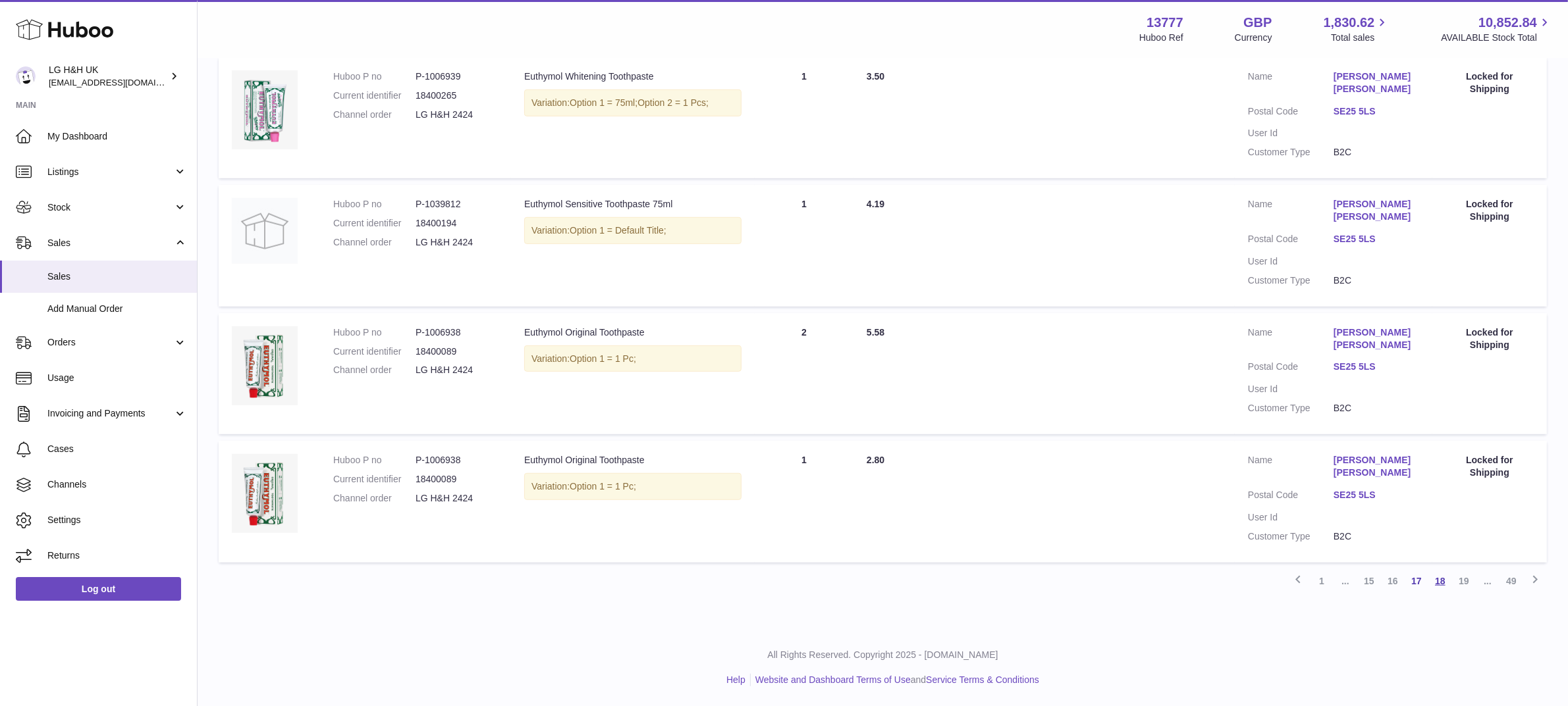
click at [1442, 580] on link "18" at bounding box center [1441, 581] width 24 height 24
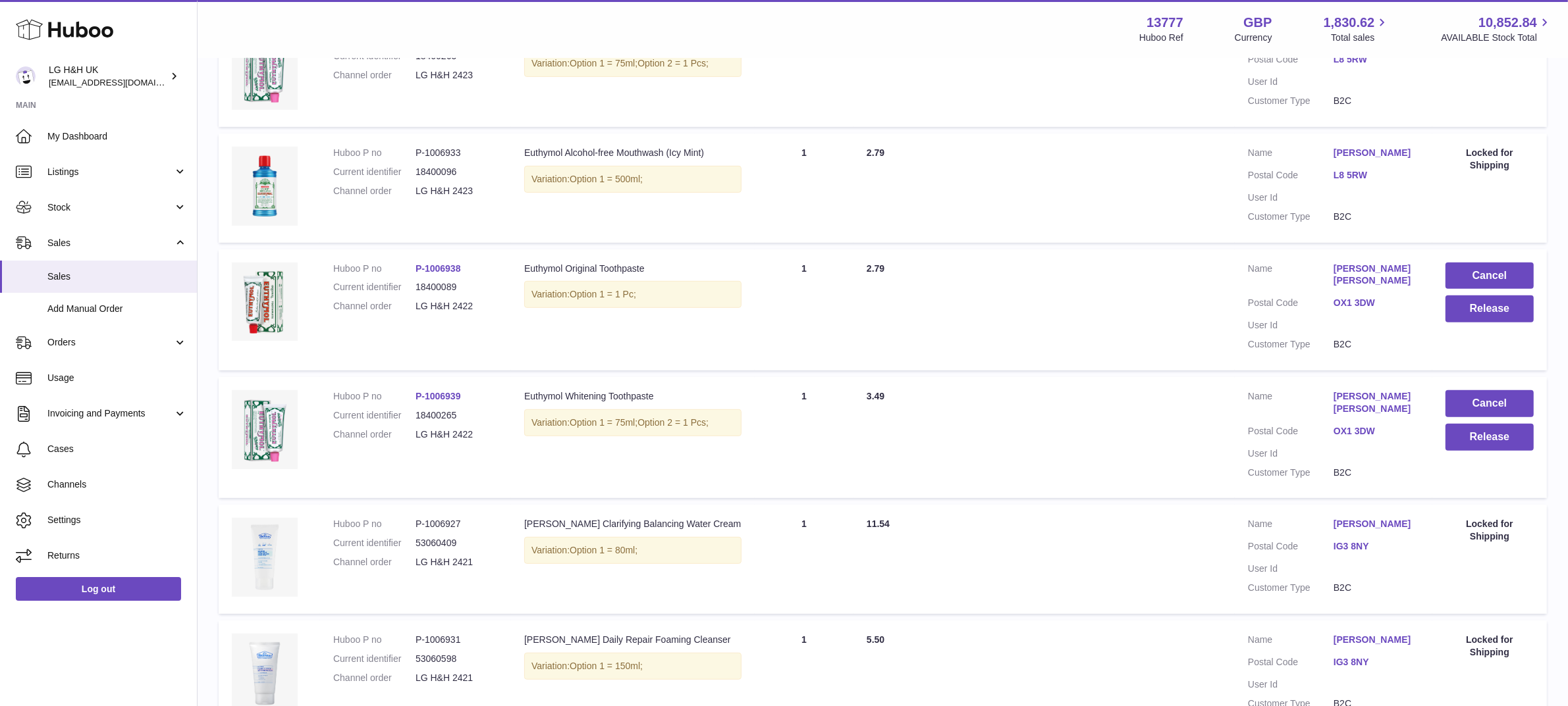
scroll to position [967, 0]
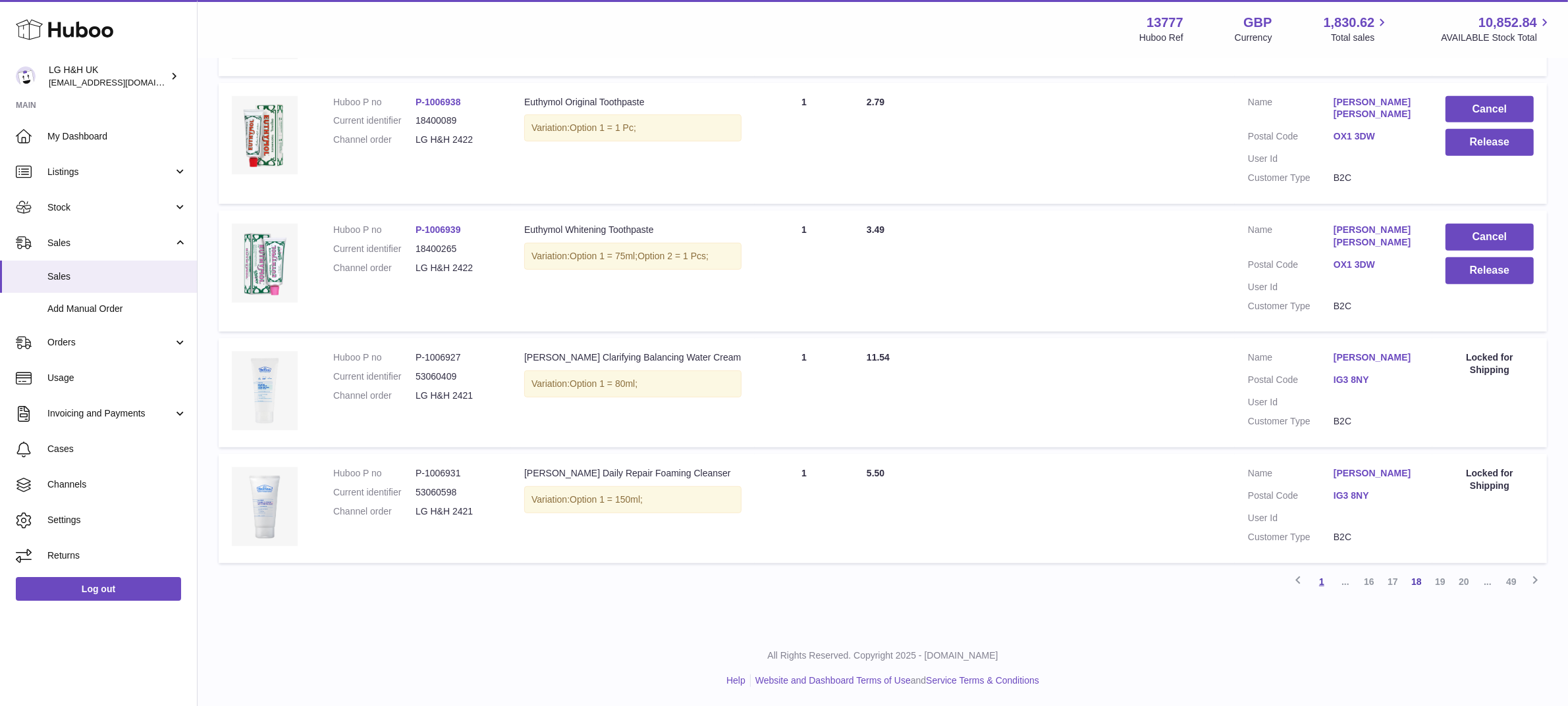
click at [1318, 580] on link "1" at bounding box center [1322, 582] width 24 height 24
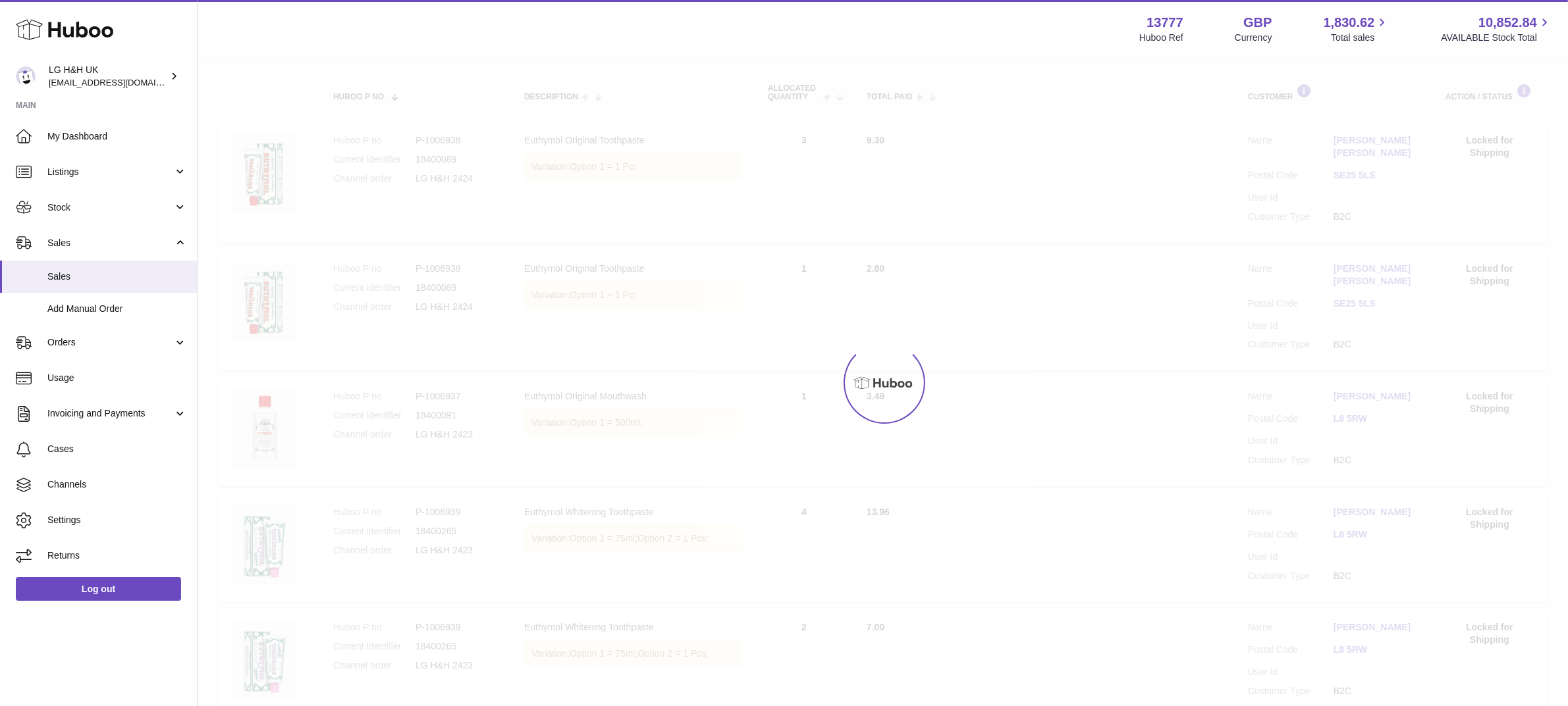
scroll to position [59, 0]
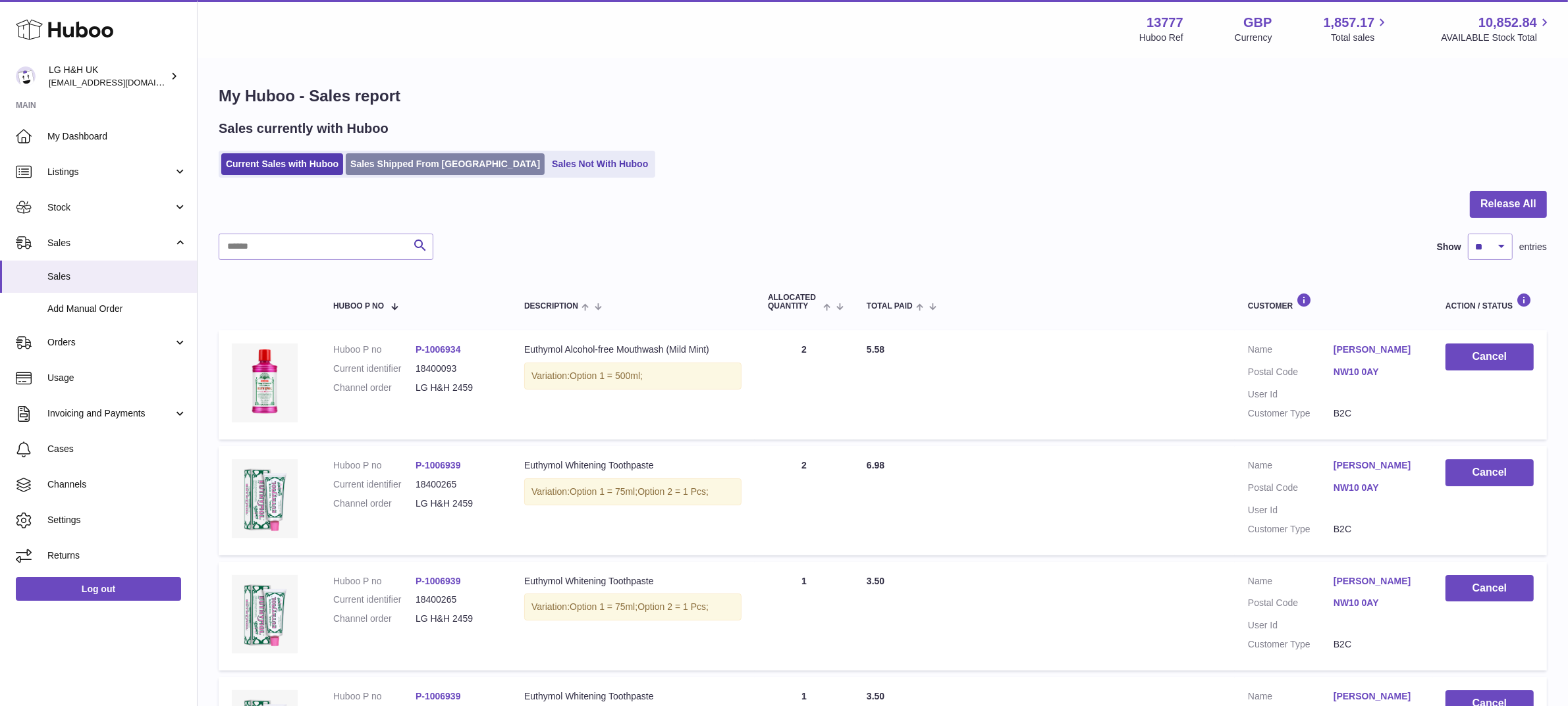
click at [453, 162] on link "Sales Shipped From [GEOGRAPHIC_DATA]" at bounding box center [445, 165] width 199 height 22
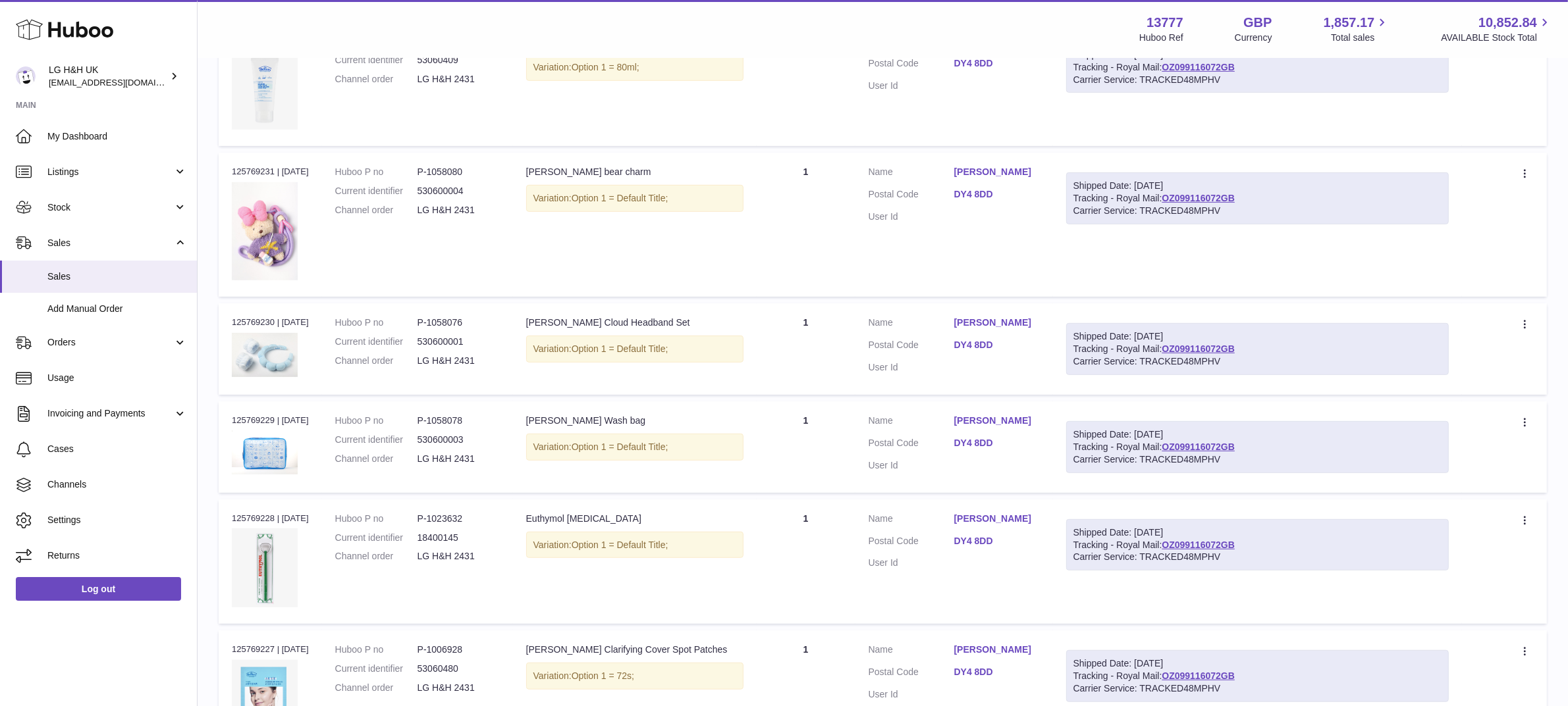
scroll to position [996, 0]
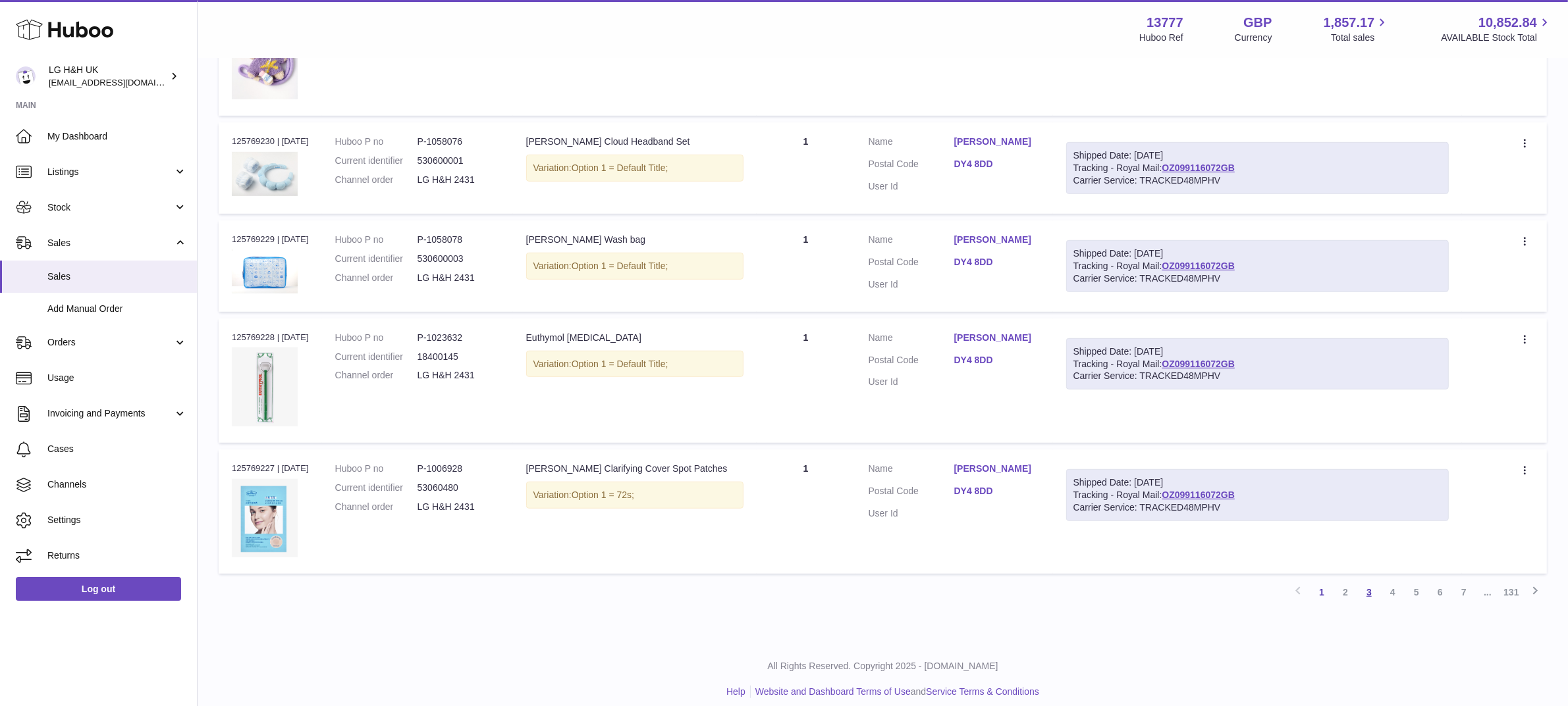
click at [1365, 580] on link "3" at bounding box center [1369, 592] width 24 height 24
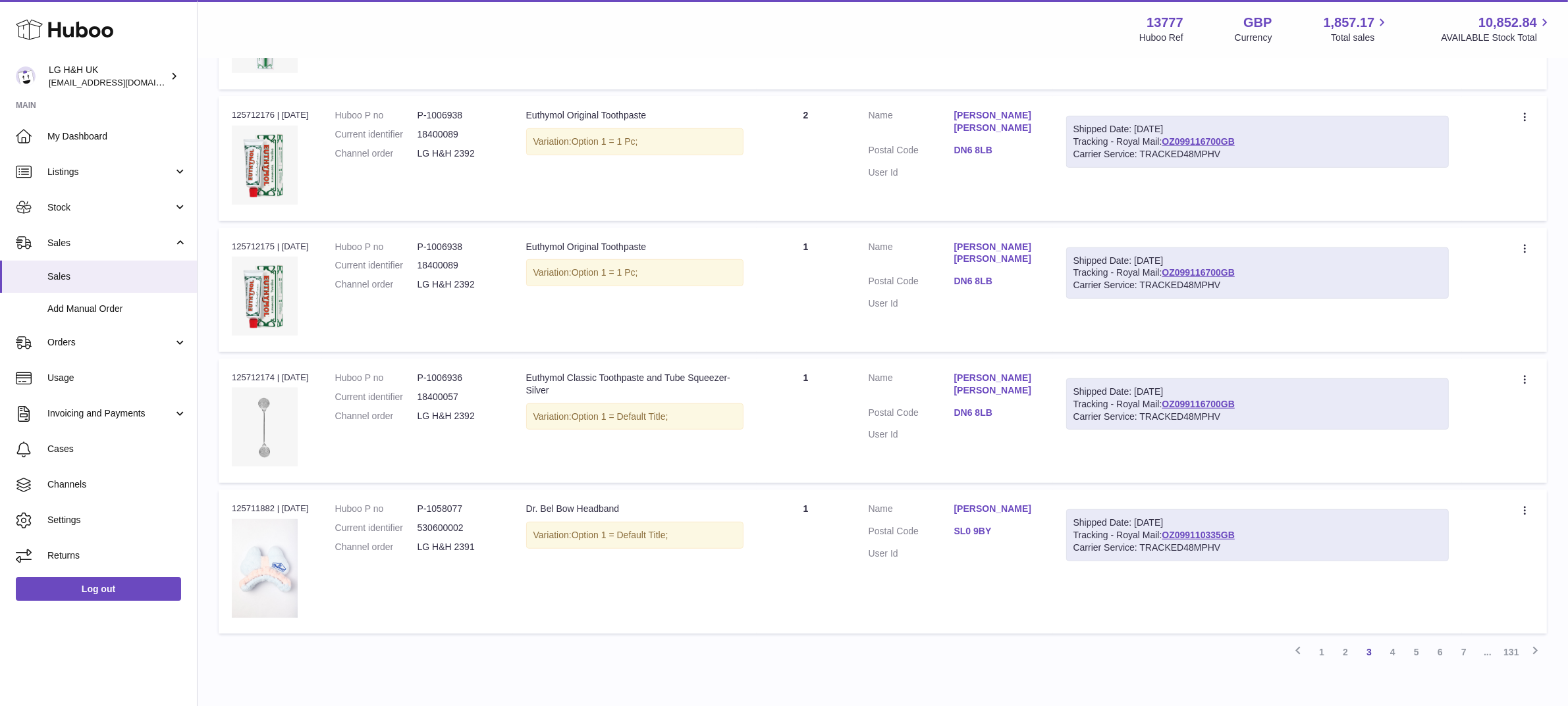
scroll to position [1042, 0]
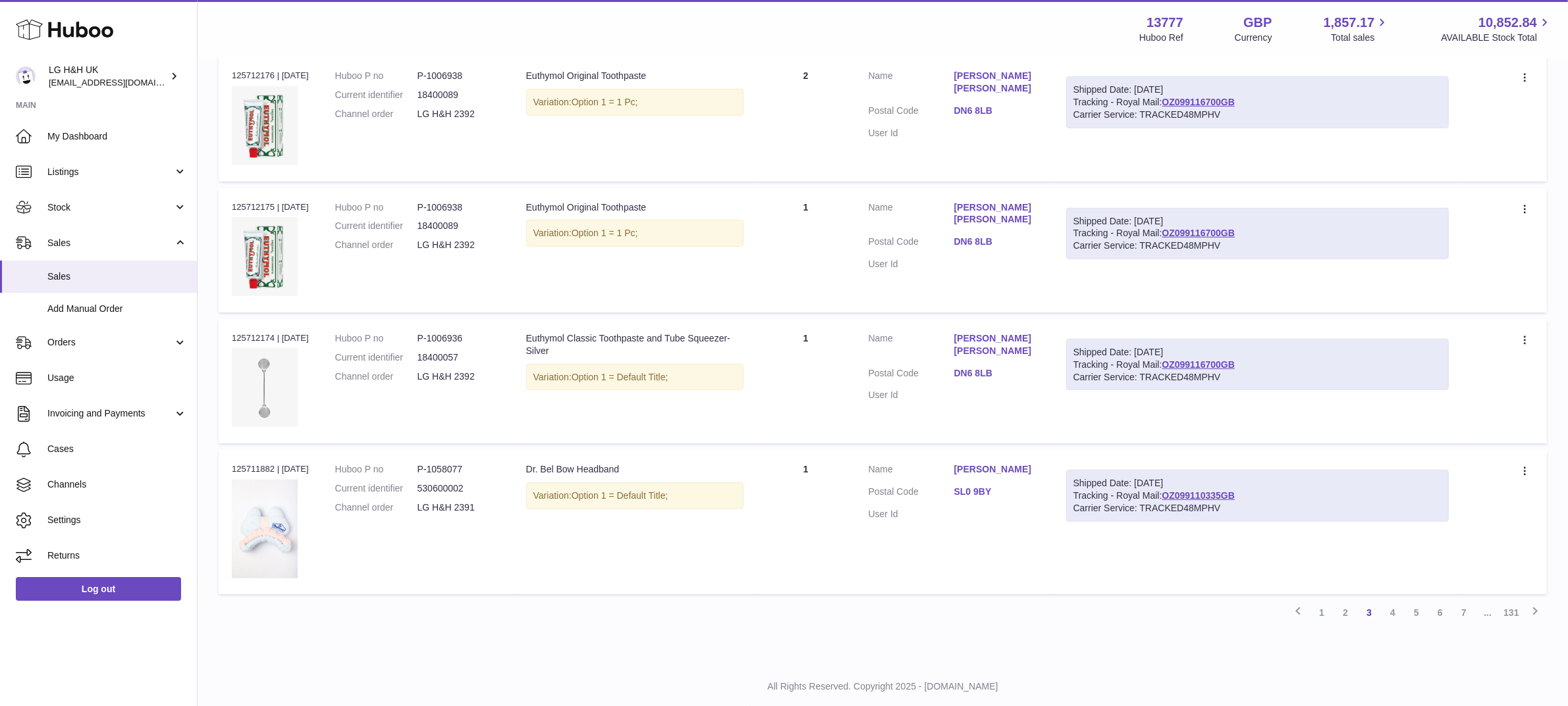
drag, startPoint x: 1247, startPoint y: 494, endPoint x: 1174, endPoint y: 501, distance: 73.3
click at [1174, 501] on div "Shipped Date: [DATE] Tracking - Royal Mail: OZ099110335GB Carrier Service: TRAC…" at bounding box center [1257, 496] width 383 height 52
copy link "OZ099110335GB"
click at [1397, 601] on link "4" at bounding box center [1393, 613] width 24 height 24
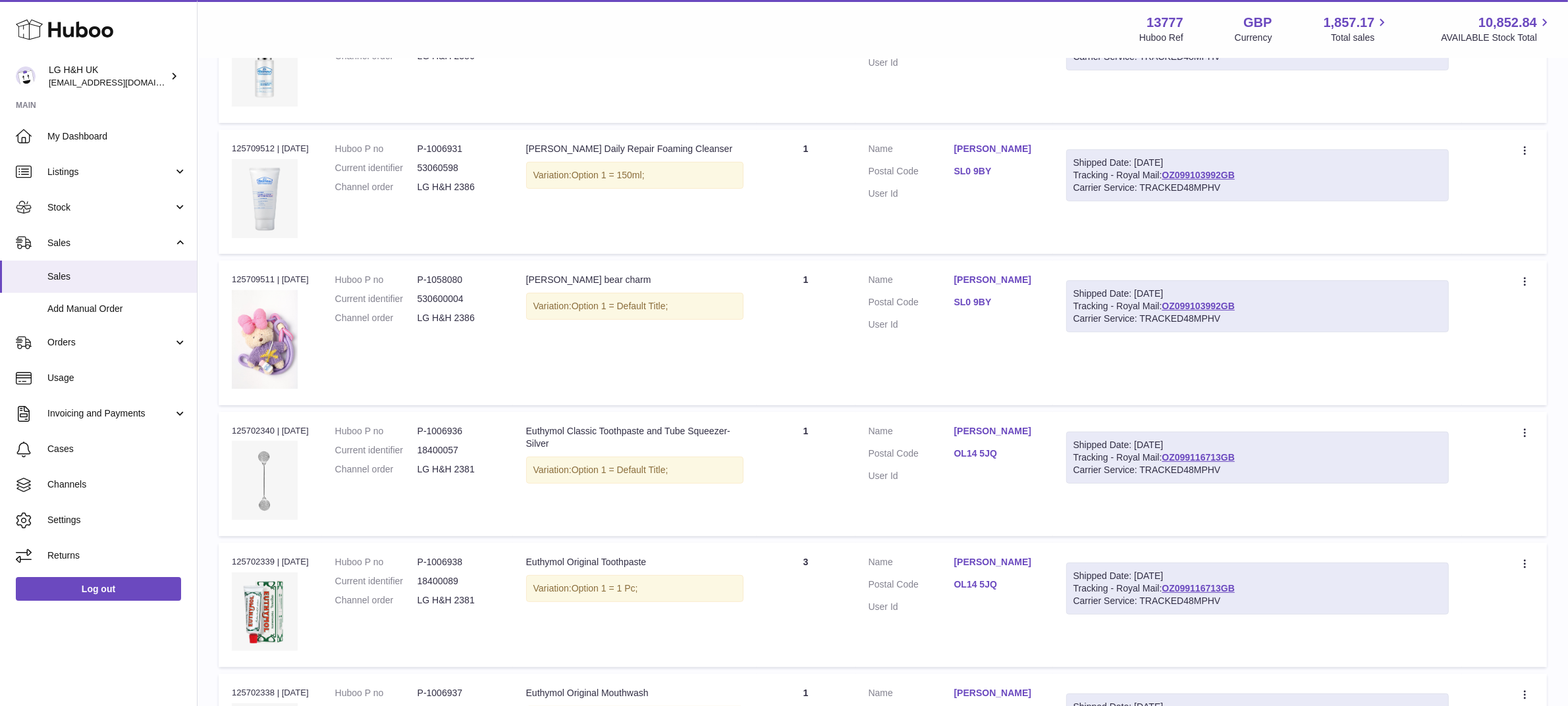
scroll to position [718, 0]
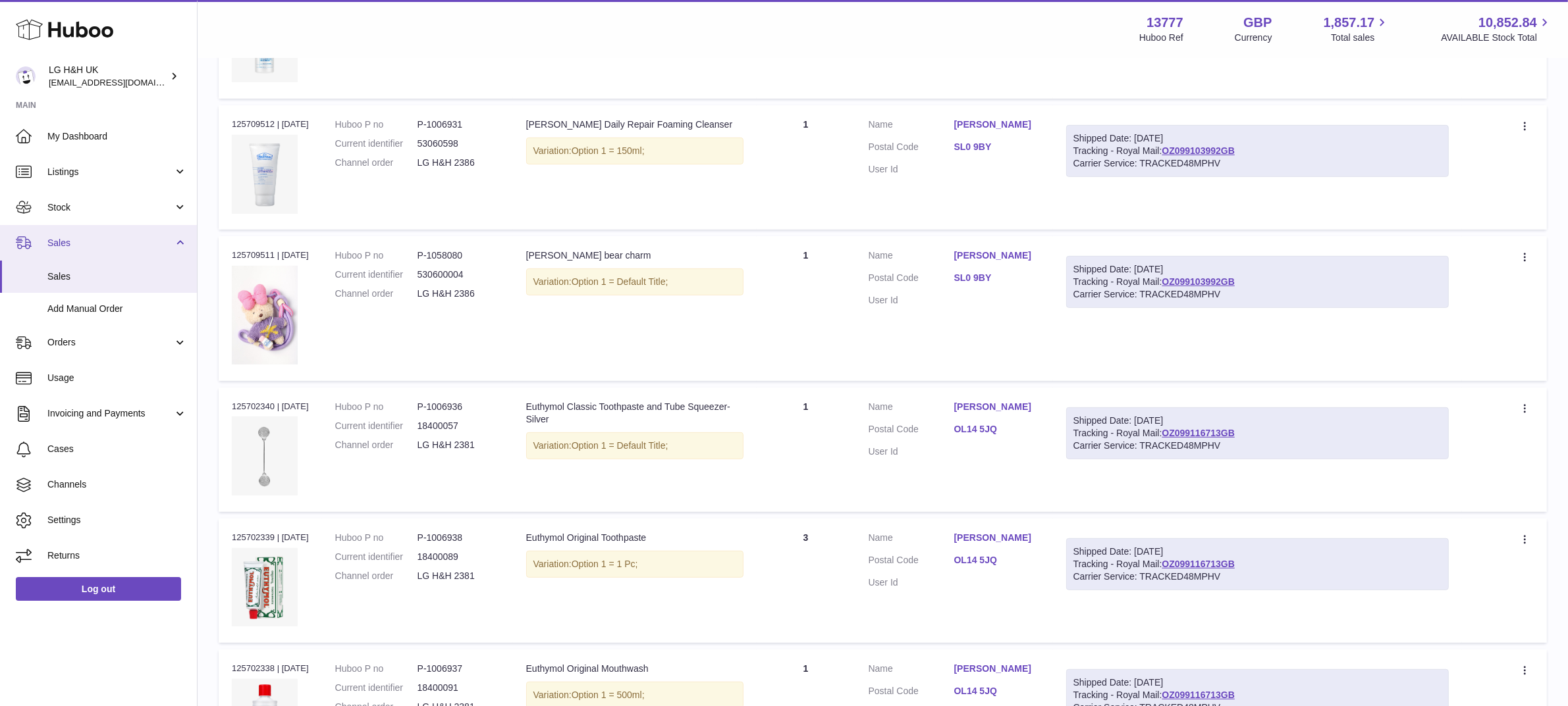
click at [110, 244] on span "Sales" at bounding box center [110, 243] width 126 height 13
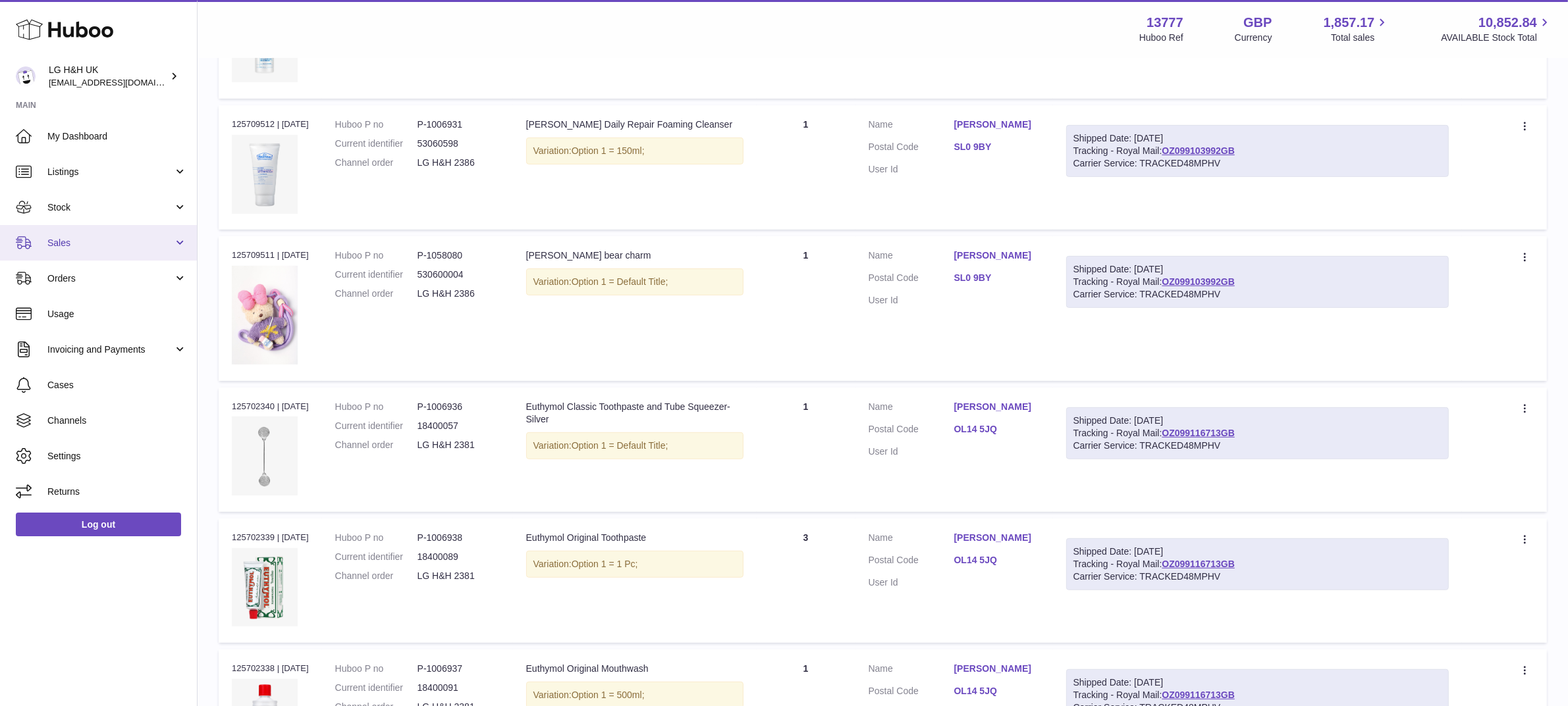
click at [81, 244] on span "Sales" at bounding box center [110, 243] width 126 height 13
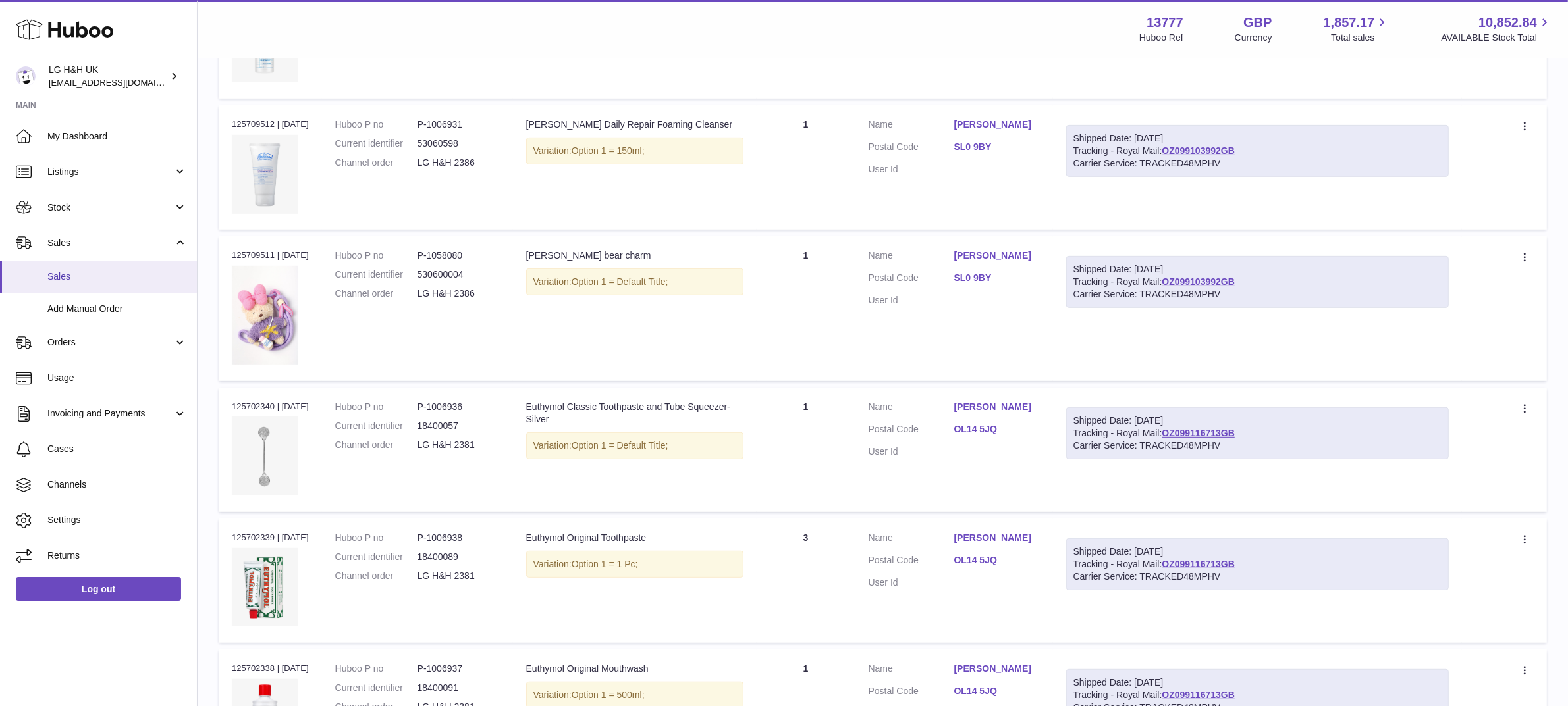
click at [76, 271] on span "Sales" at bounding box center [117, 277] width 139 height 13
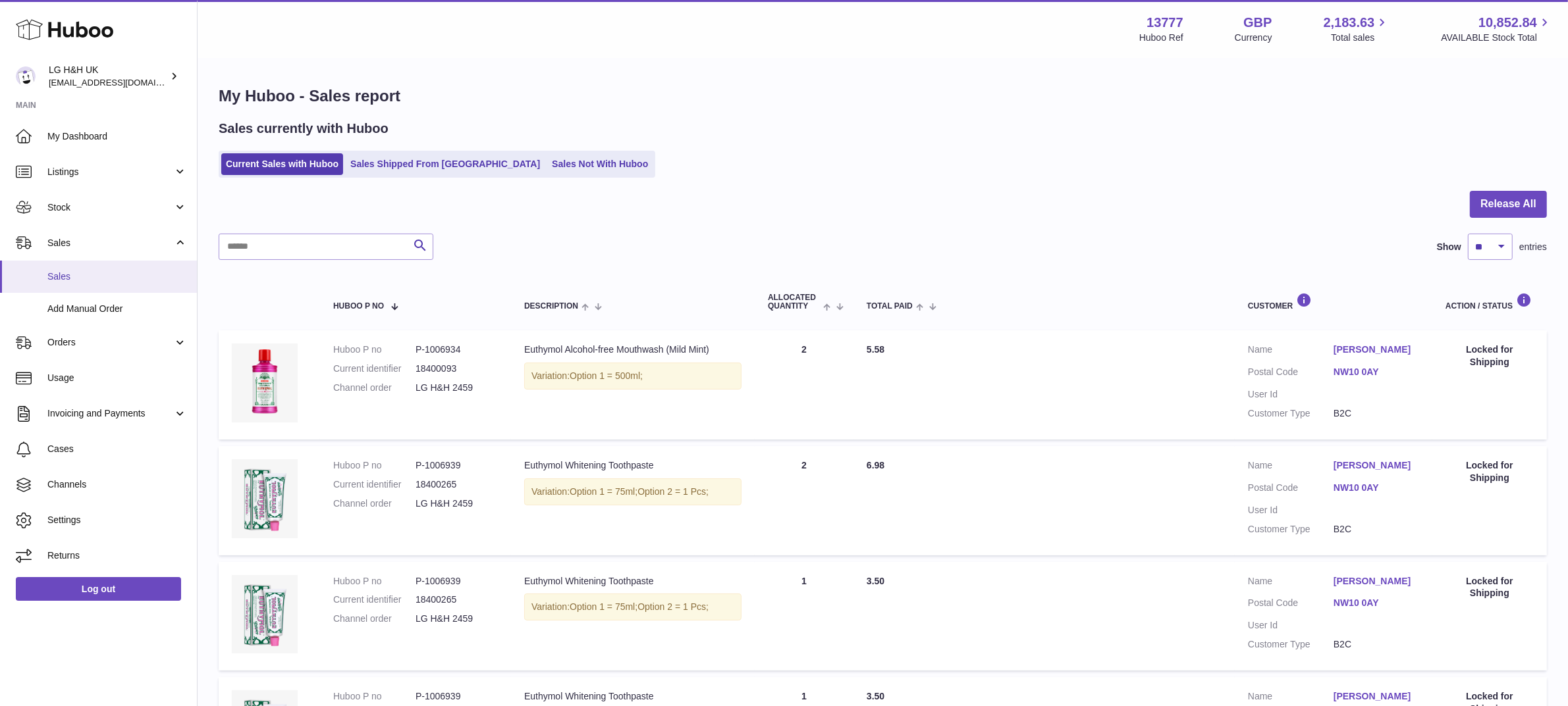
click at [97, 289] on link "Sales" at bounding box center [98, 277] width 197 height 32
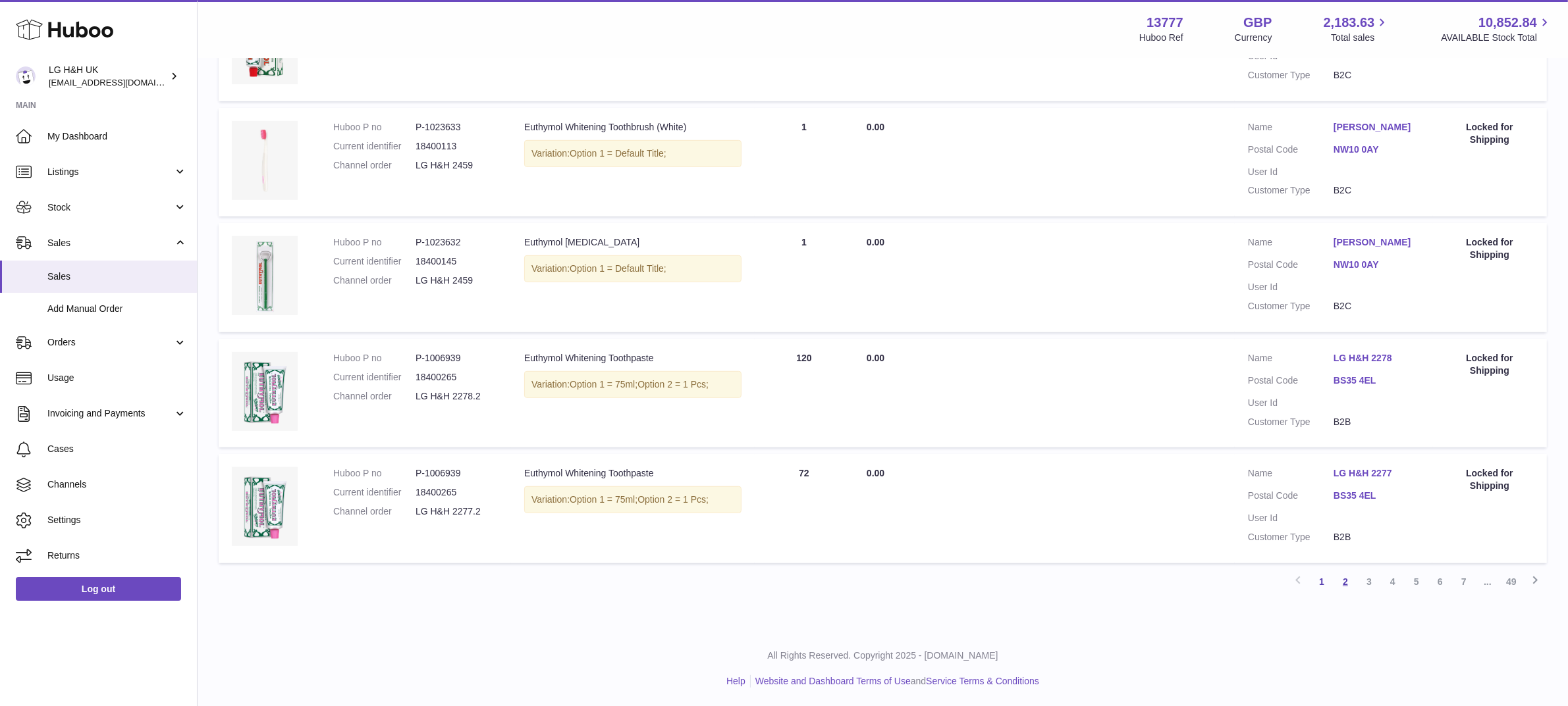
click at [1338, 580] on link "2" at bounding box center [1346, 582] width 24 height 24
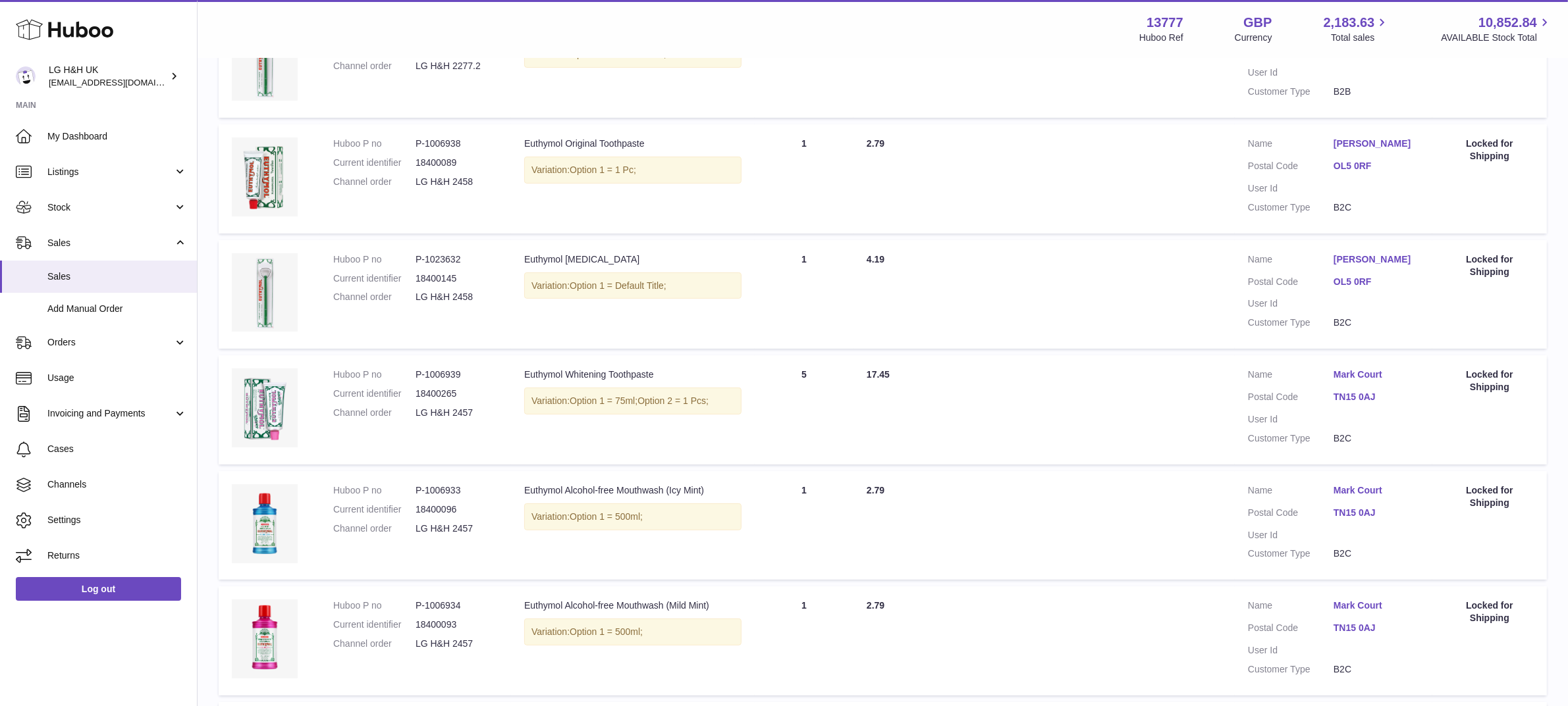
scroll to position [916, 0]
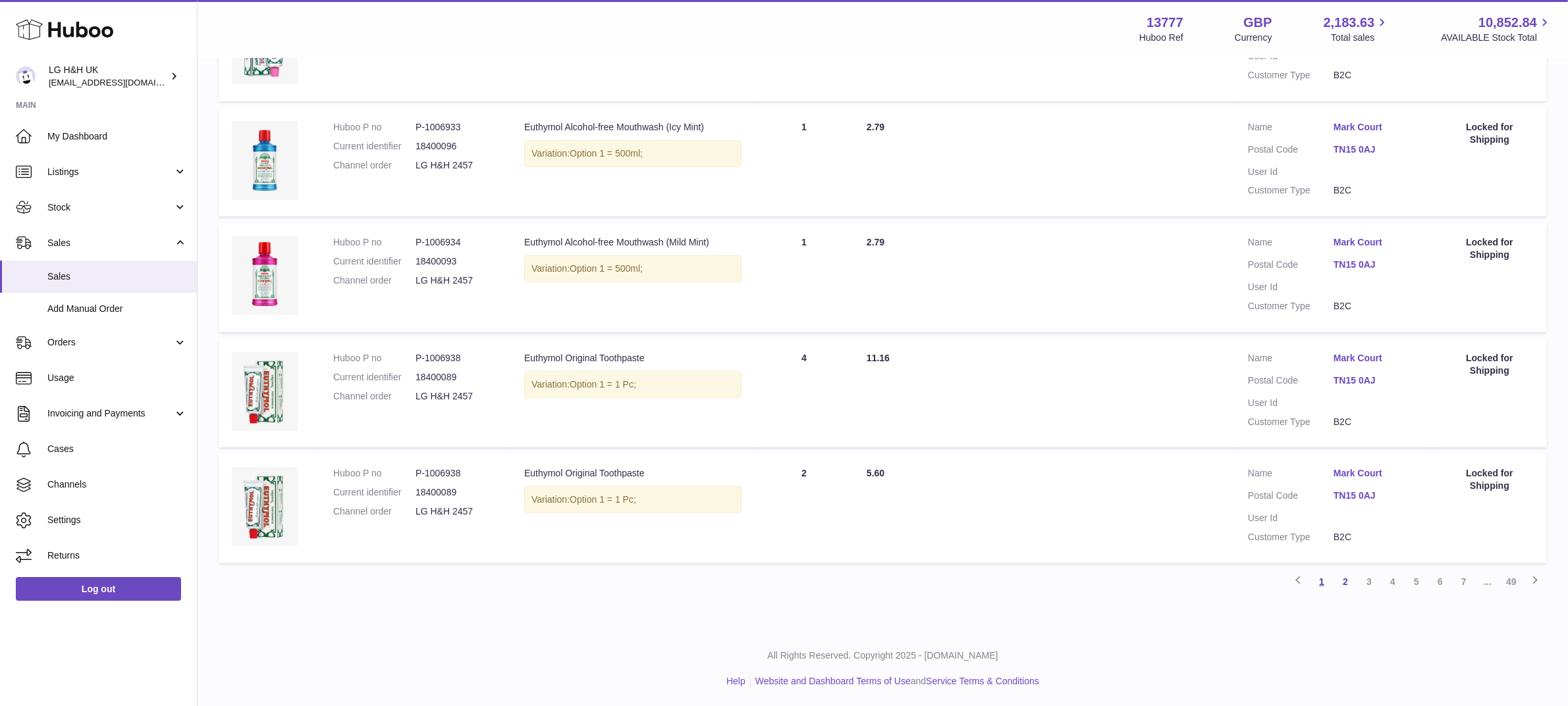
click at [1318, 577] on link "1" at bounding box center [1322, 582] width 24 height 24
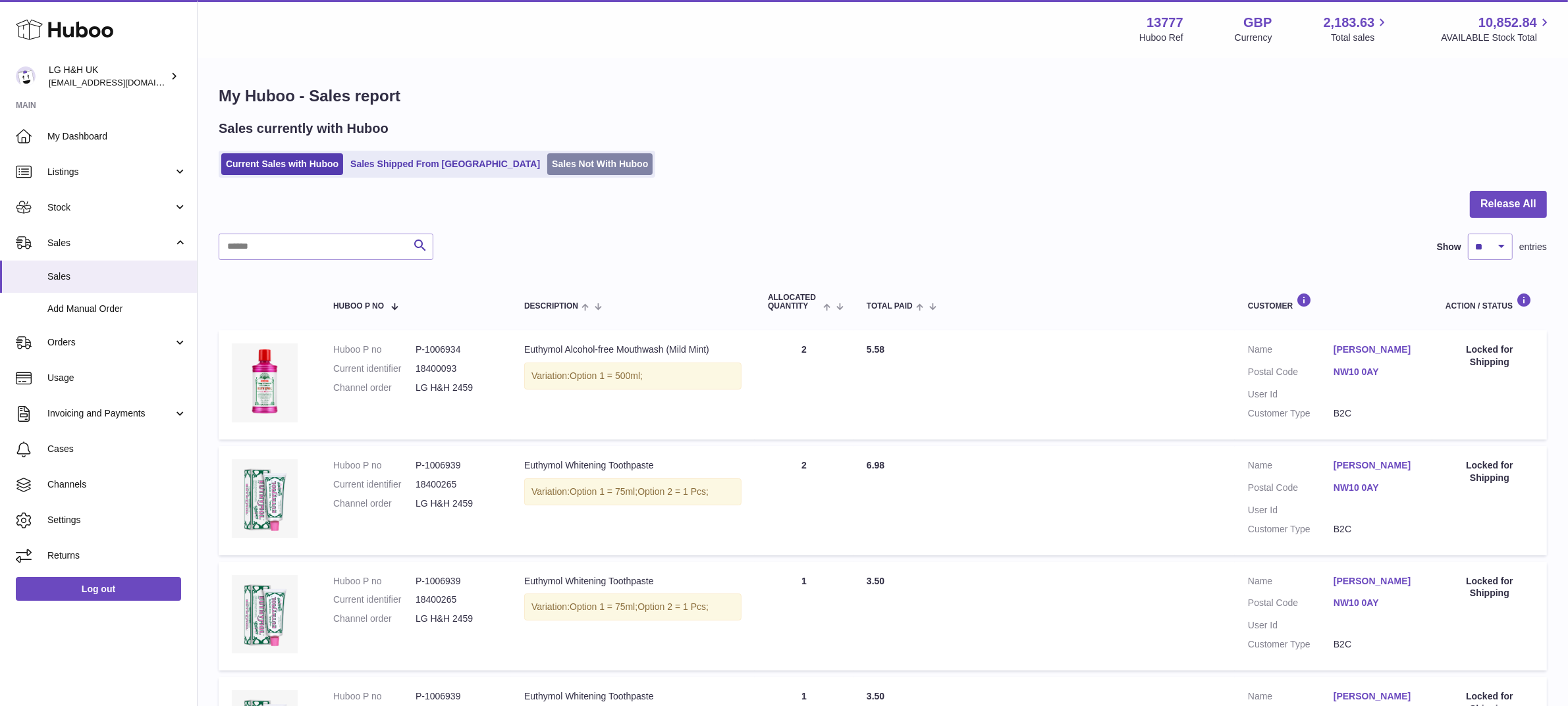
click at [548, 160] on link "Sales Not With Huboo" at bounding box center [600, 165] width 105 height 22
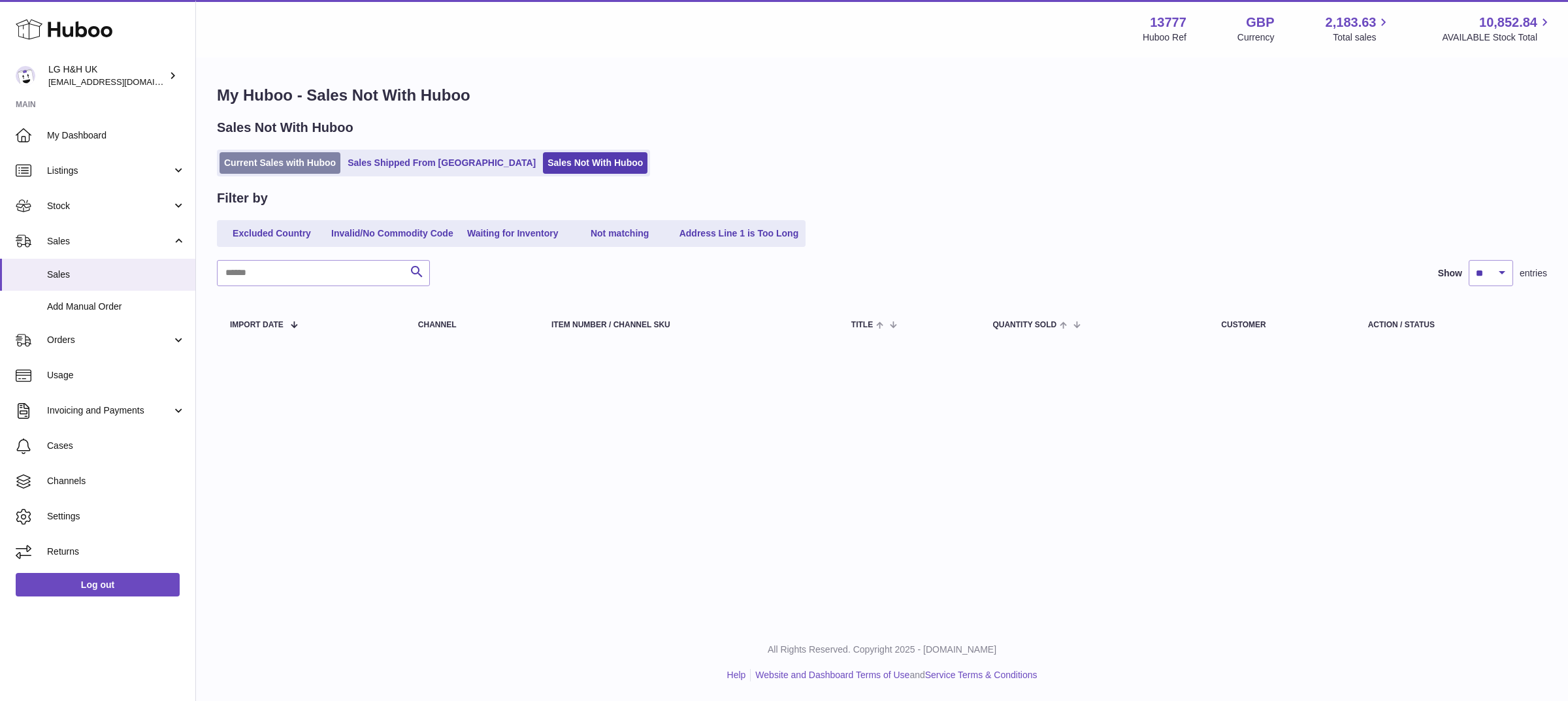
click at [301, 164] on link "Current Sales with Huboo" at bounding box center [280, 163] width 121 height 22
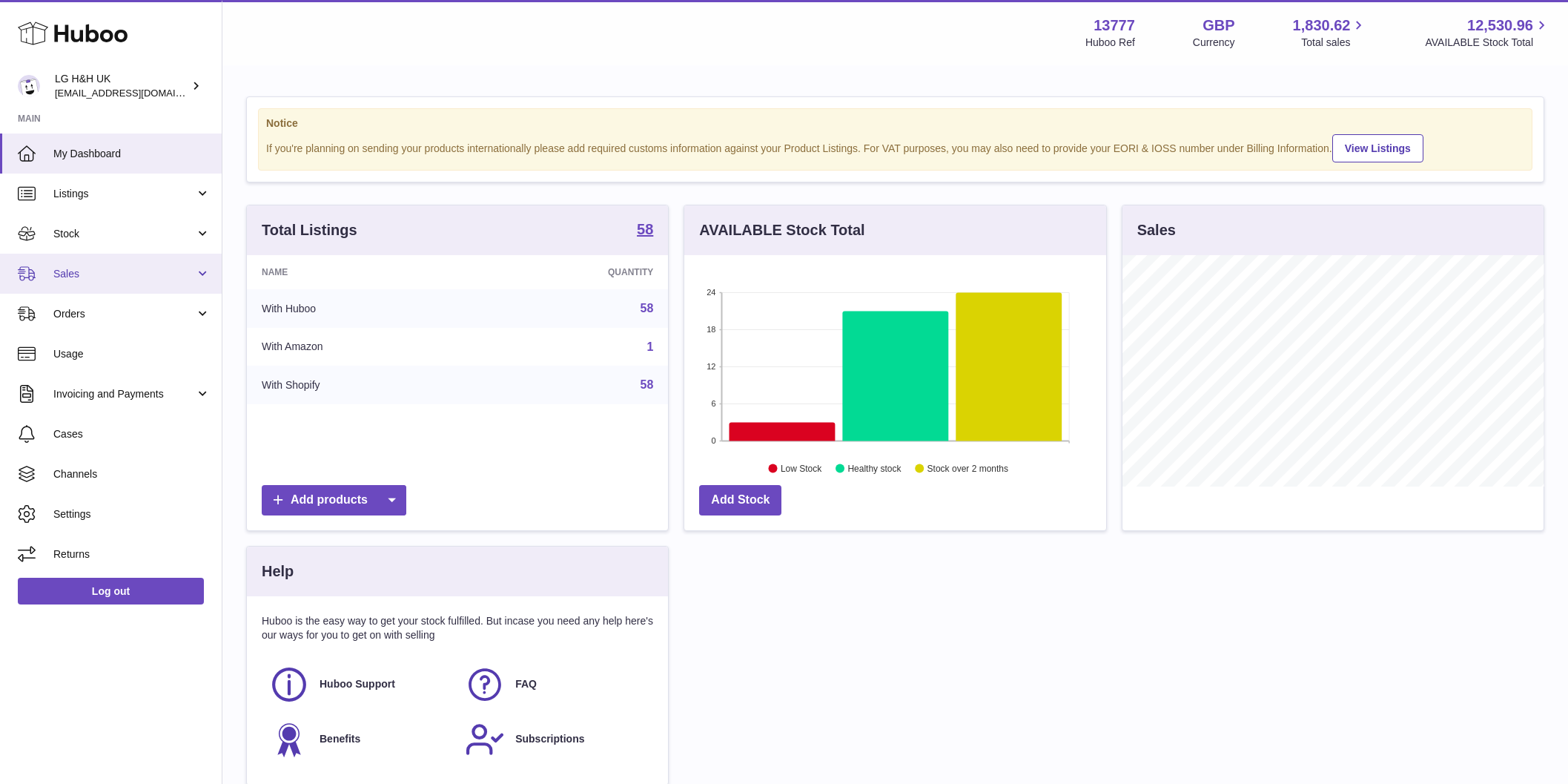
scroll to position [231, 421]
click at [124, 280] on link "Sales" at bounding box center [111, 273] width 222 height 40
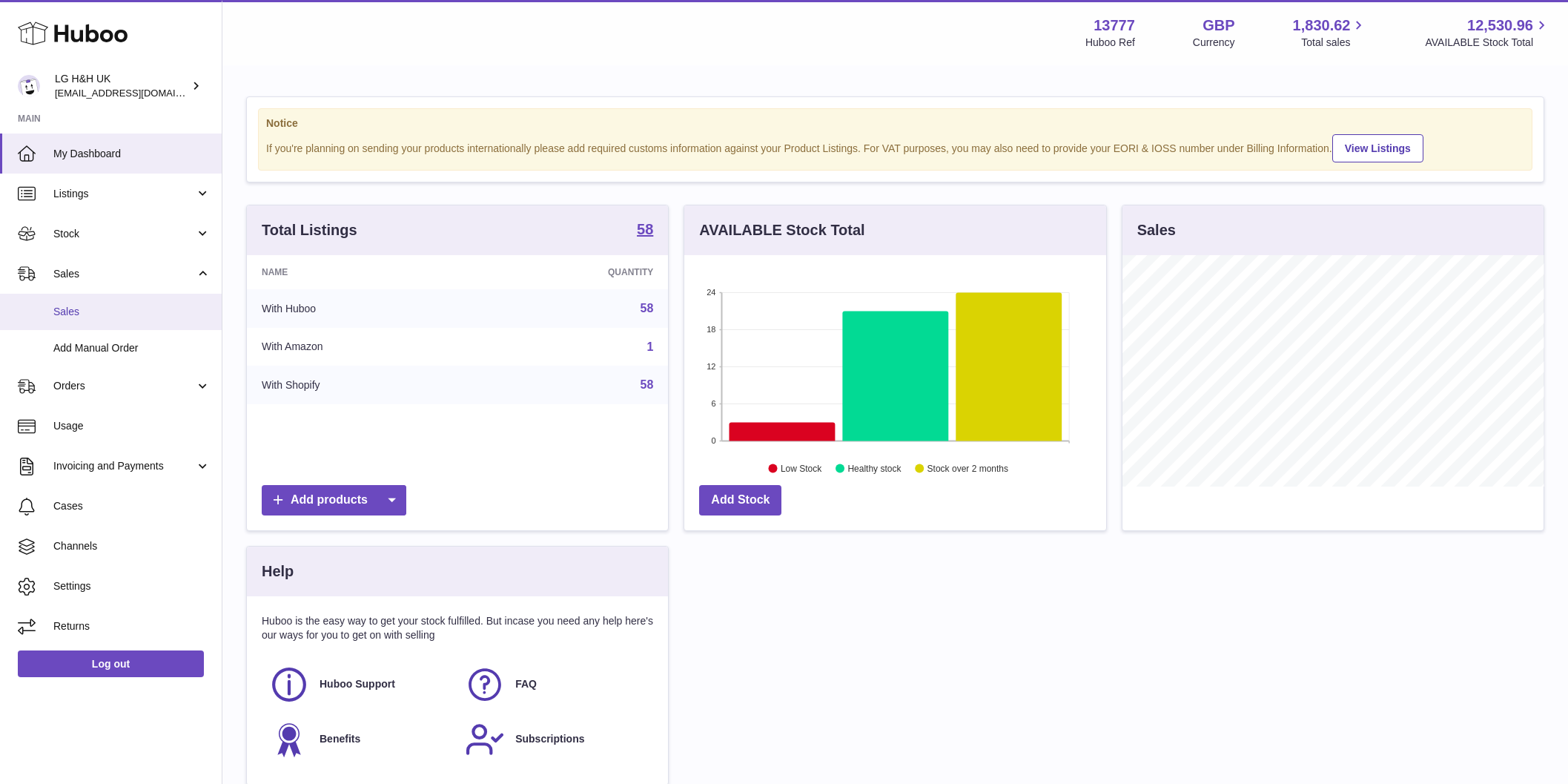
click at [129, 326] on link "Sales" at bounding box center [111, 312] width 222 height 36
